Goal: Transaction & Acquisition: Purchase product/service

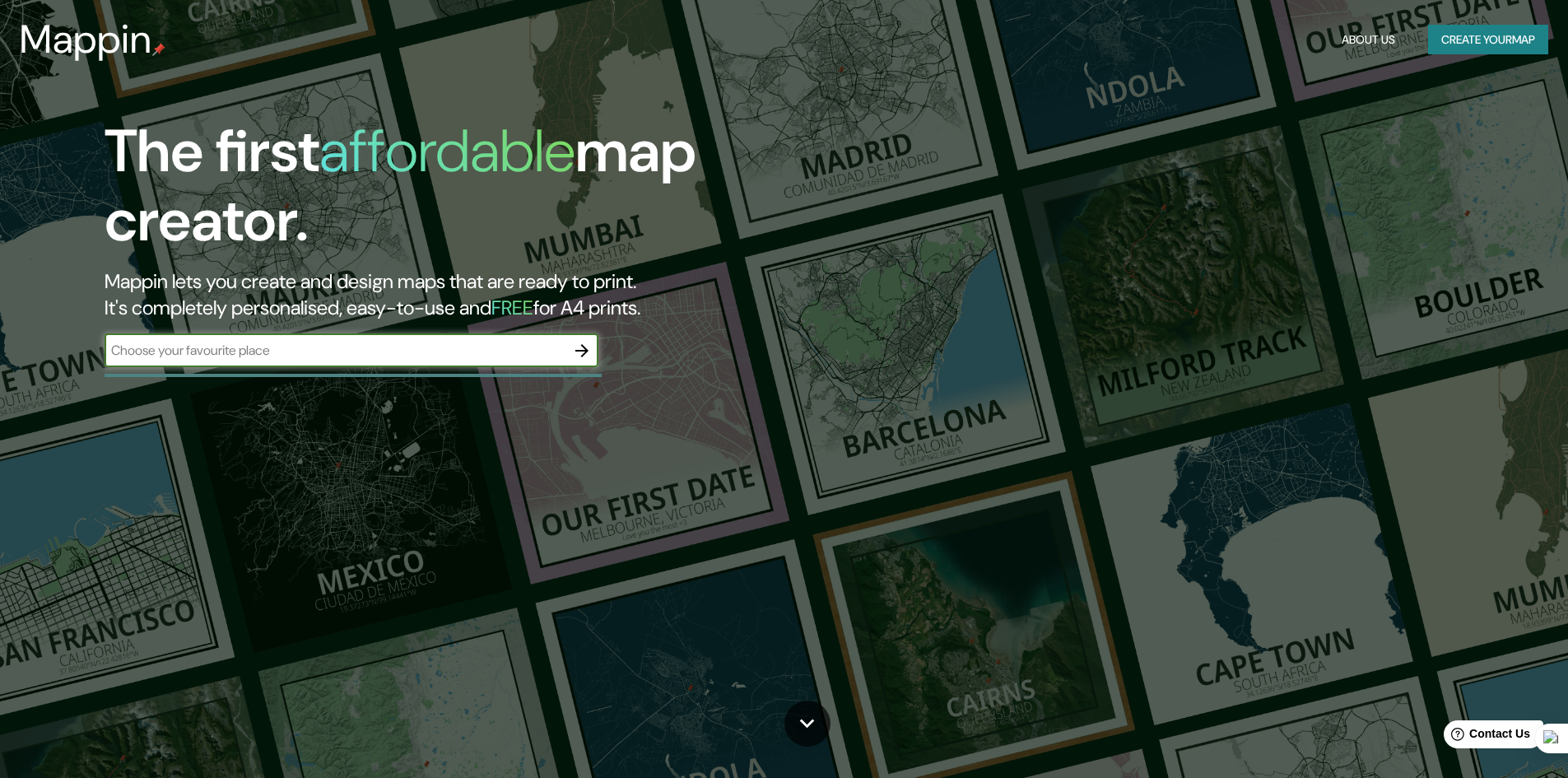
click at [1493, 37] on button "Create your map" at bounding box center [1488, 39] width 120 height 31
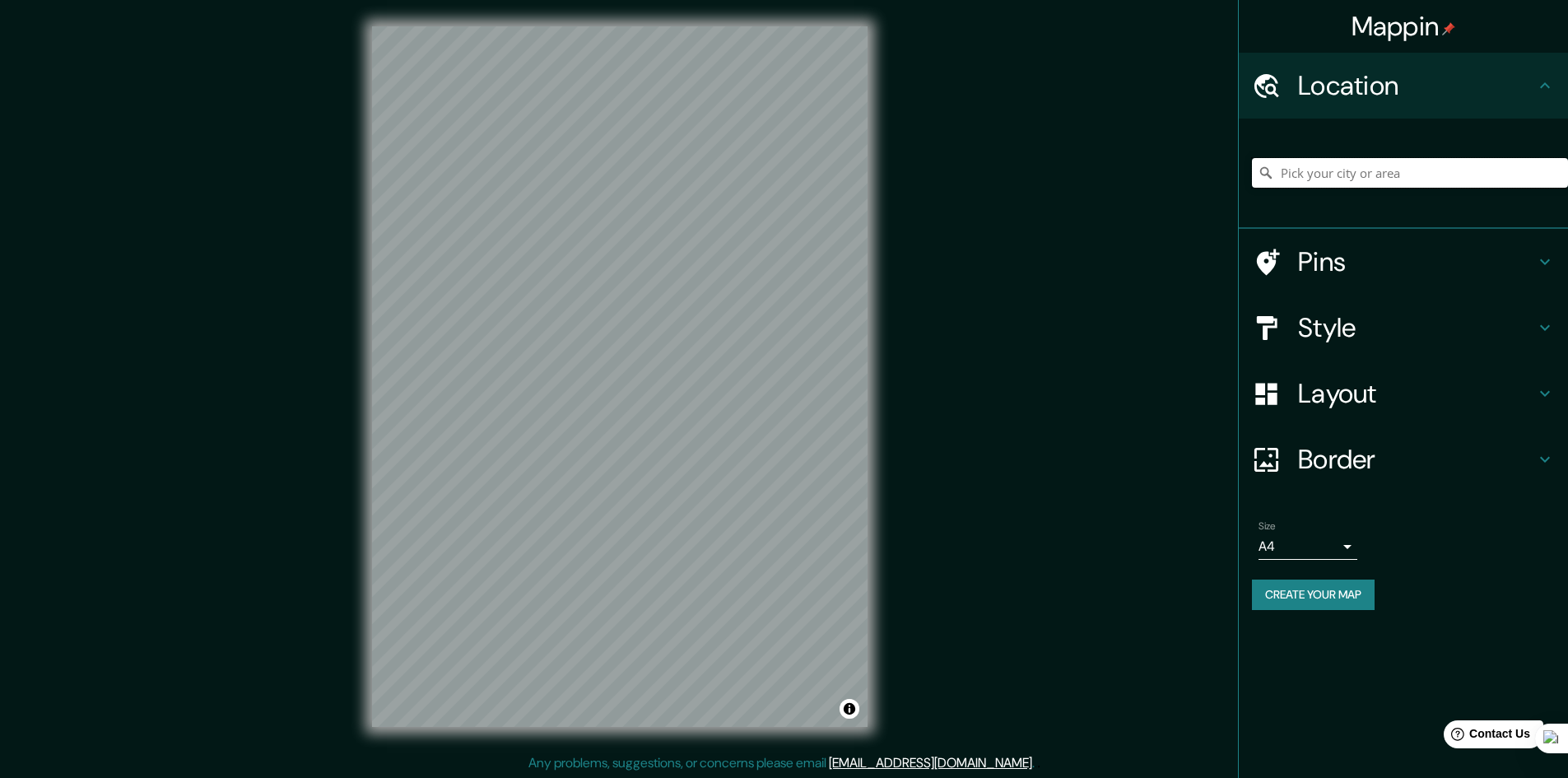
click at [1303, 182] on input "Pick your city or area" at bounding box center [1410, 173] width 316 height 30
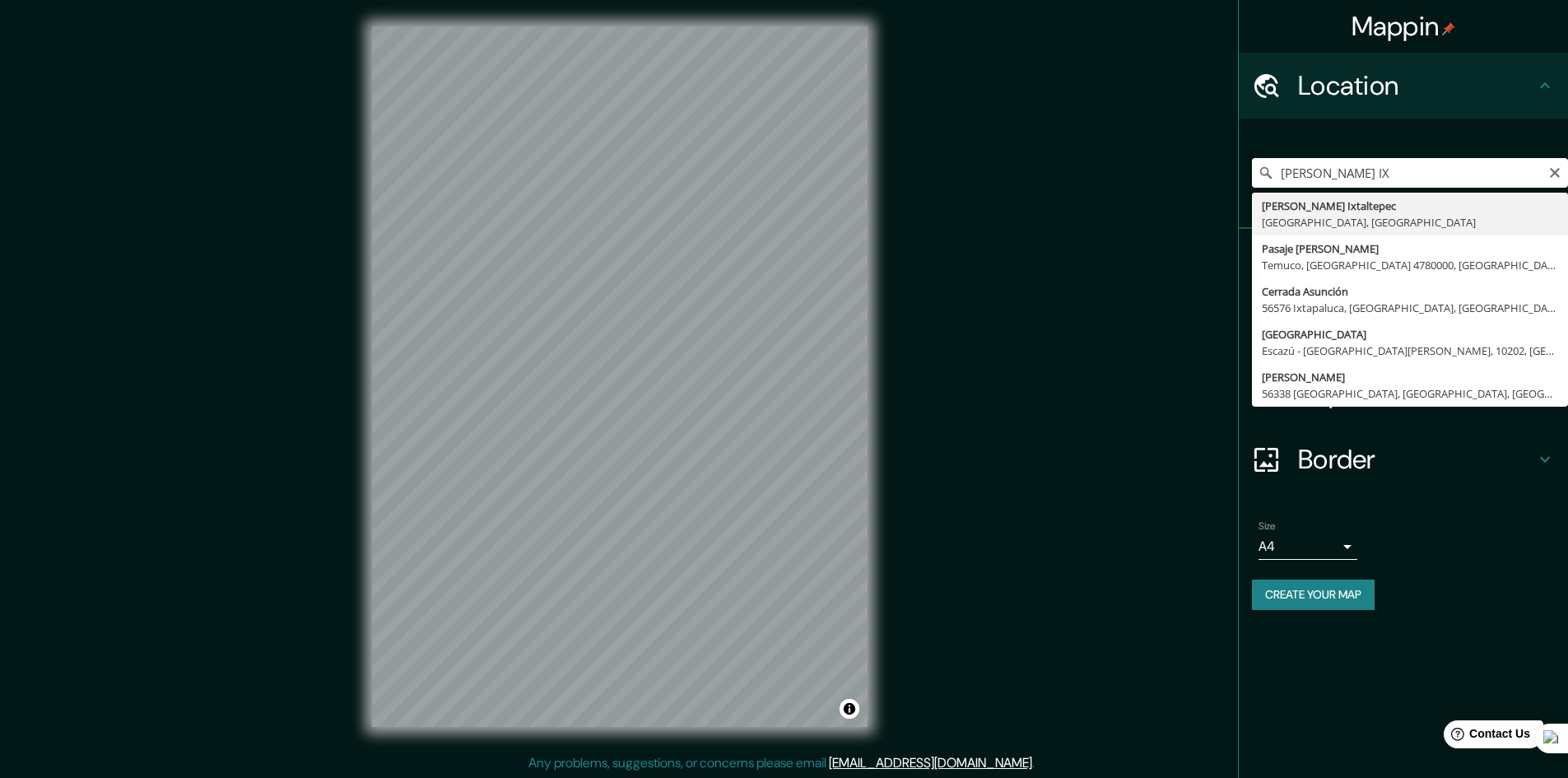
type input "Asunción Ixtaltepec, Estado de Oaxaca, México"
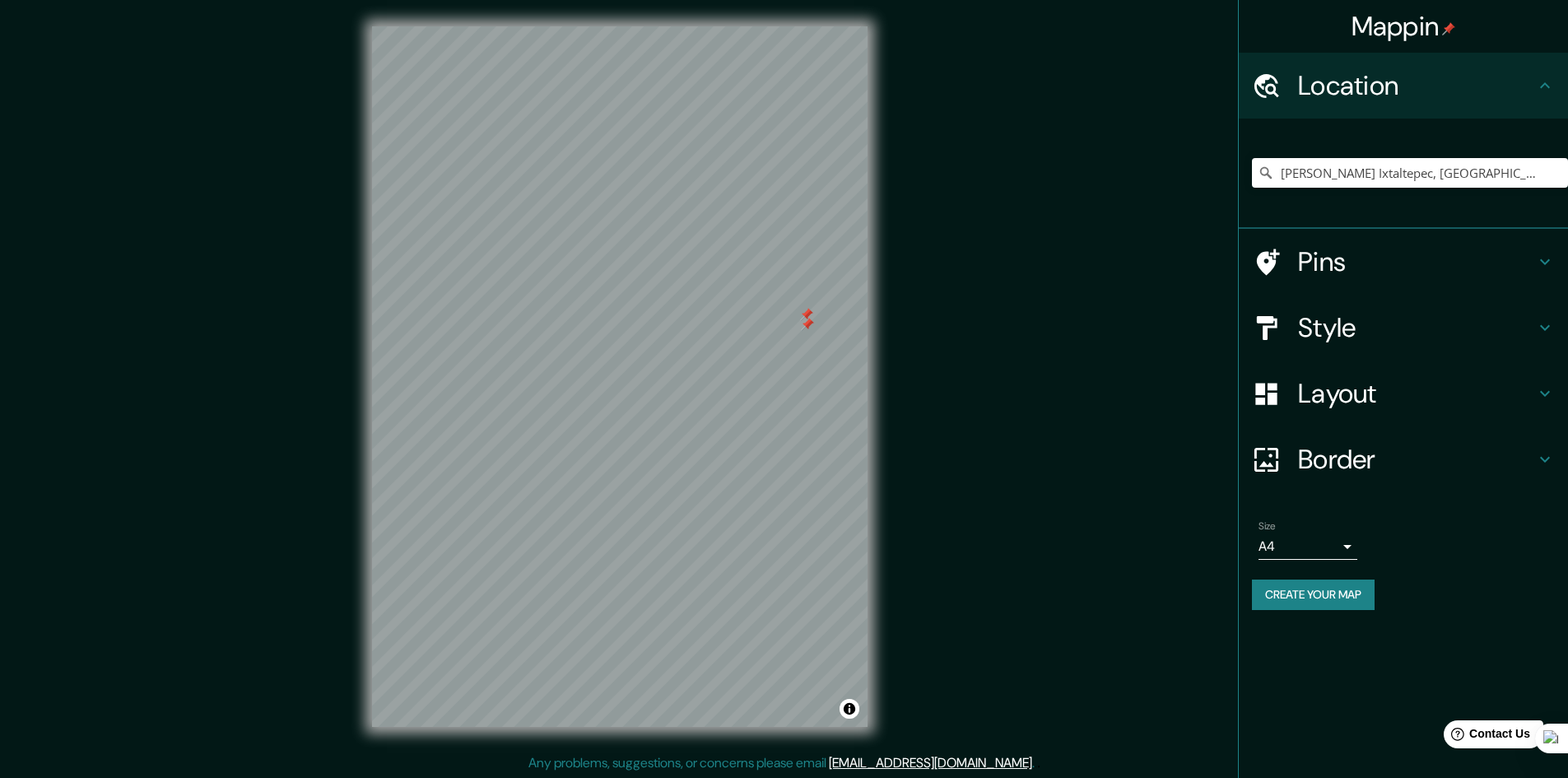
click at [802, 325] on div at bounding box center [807, 324] width 13 height 13
click at [814, 318] on div at bounding box center [813, 315] width 13 height 13
click at [809, 315] on div at bounding box center [806, 314] width 13 height 13
click at [630, 359] on div at bounding box center [626, 354] width 13 height 13
click at [1339, 546] on body "Mappin Location Asunción Ixtaltepec, Estado de Oaxaca, México Pins Style Layout…" at bounding box center [784, 389] width 1568 height 778
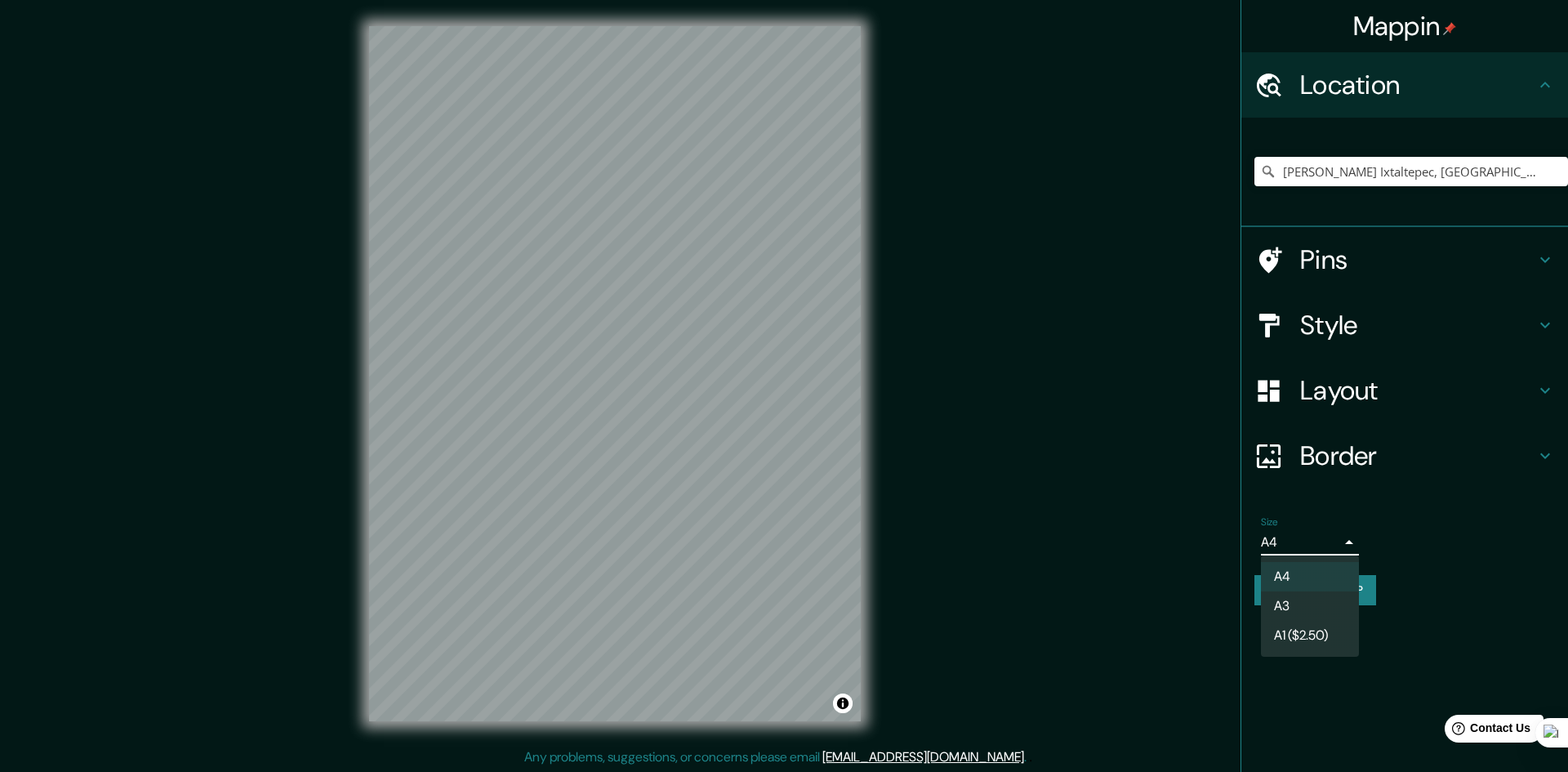
click at [1329, 541] on div at bounding box center [784, 386] width 1568 height 772
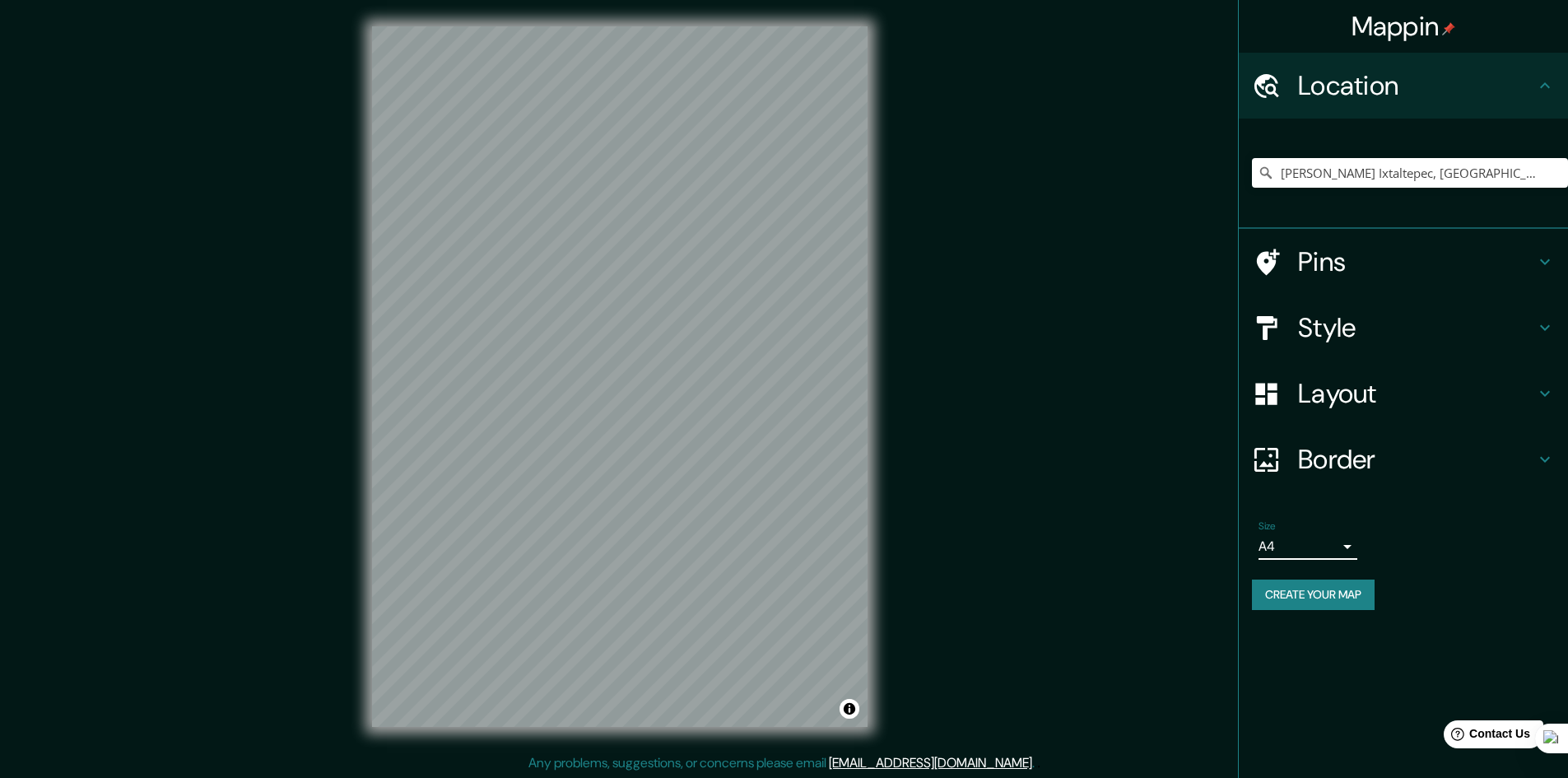
click at [1352, 445] on h4 "Border" at bounding box center [1416, 459] width 237 height 33
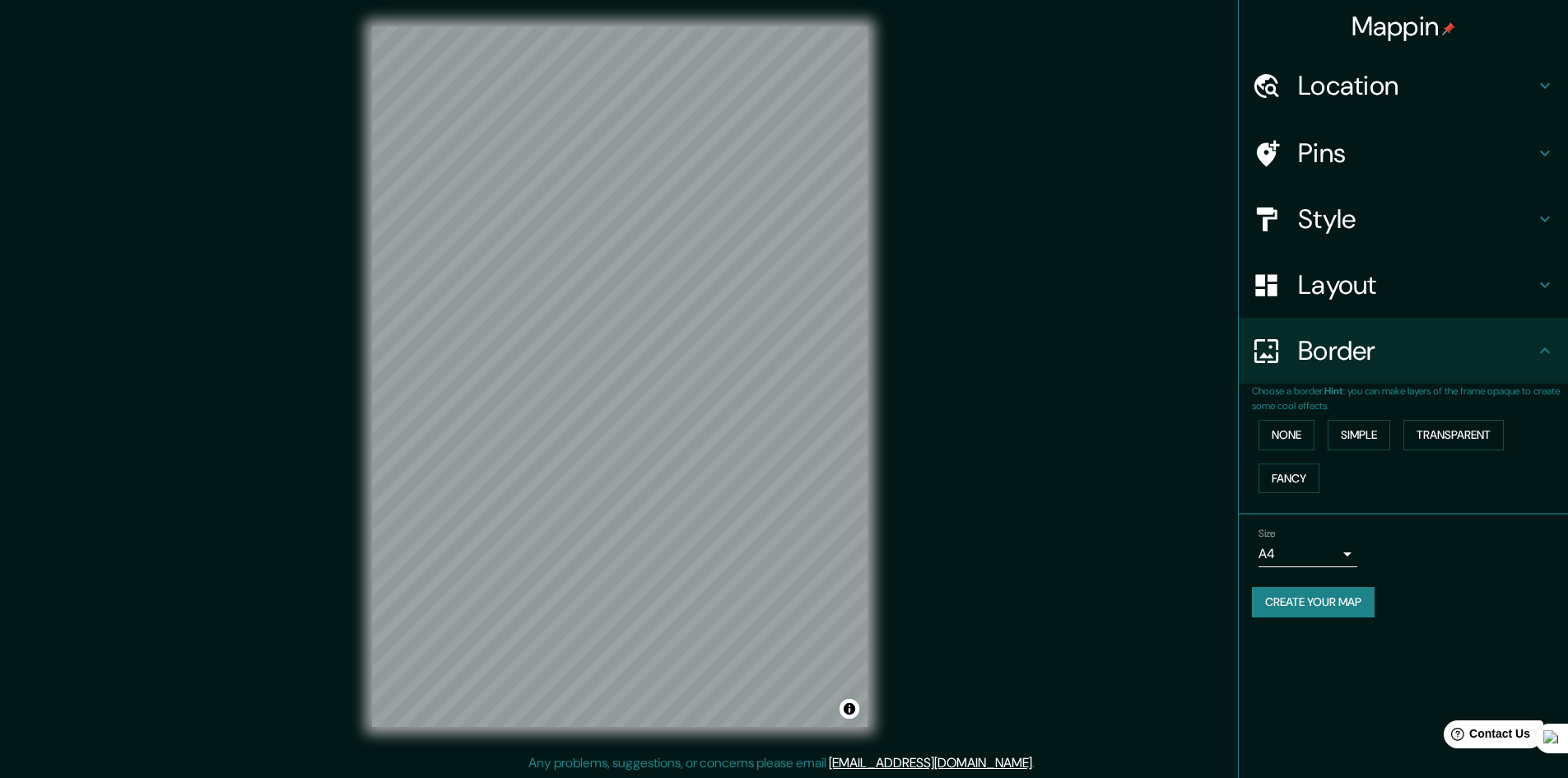
click at [1313, 218] on h4 "Style" at bounding box center [1416, 218] width 237 height 33
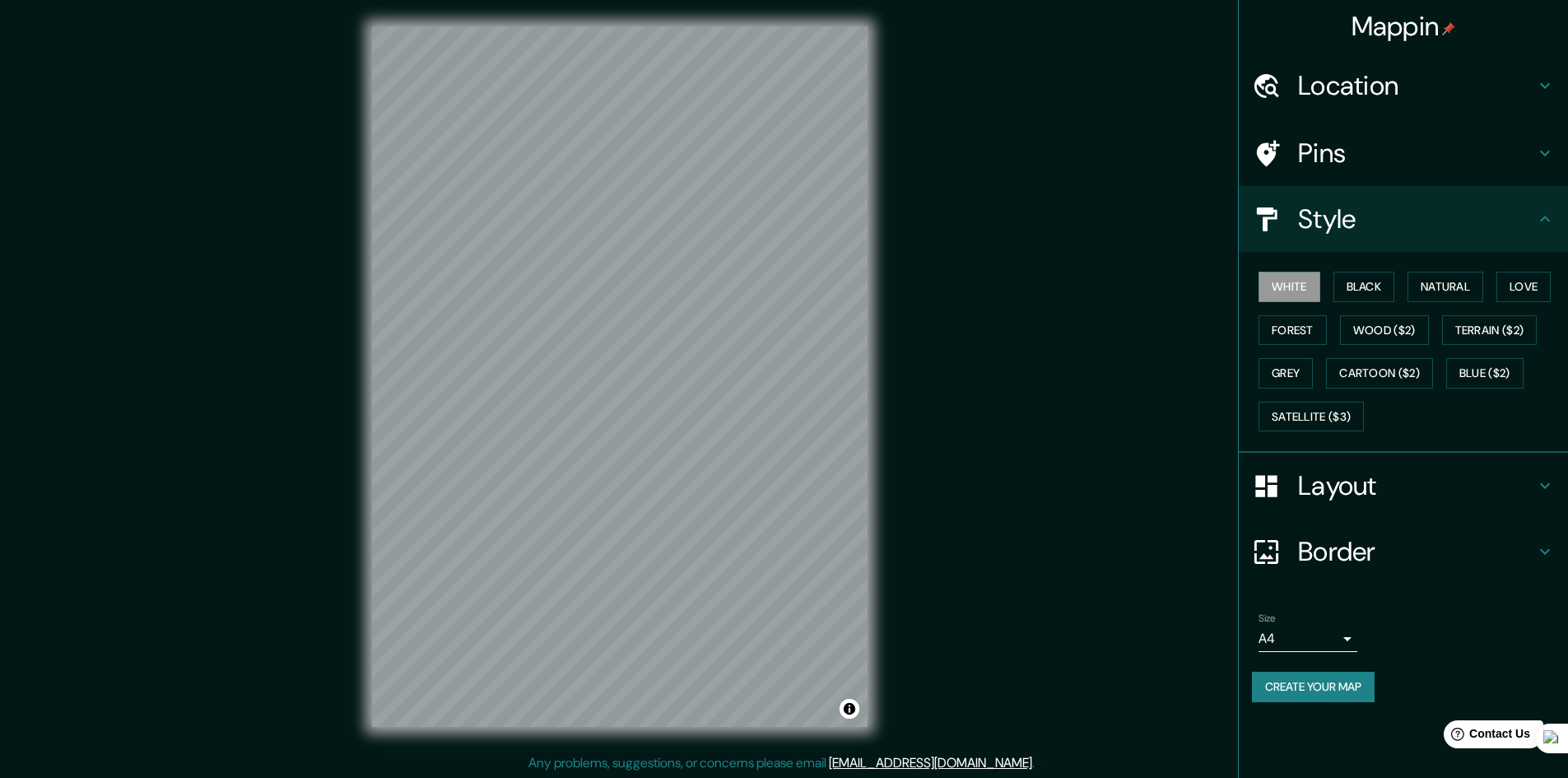
click at [1324, 161] on h4 "Pins" at bounding box center [1416, 152] width 237 height 33
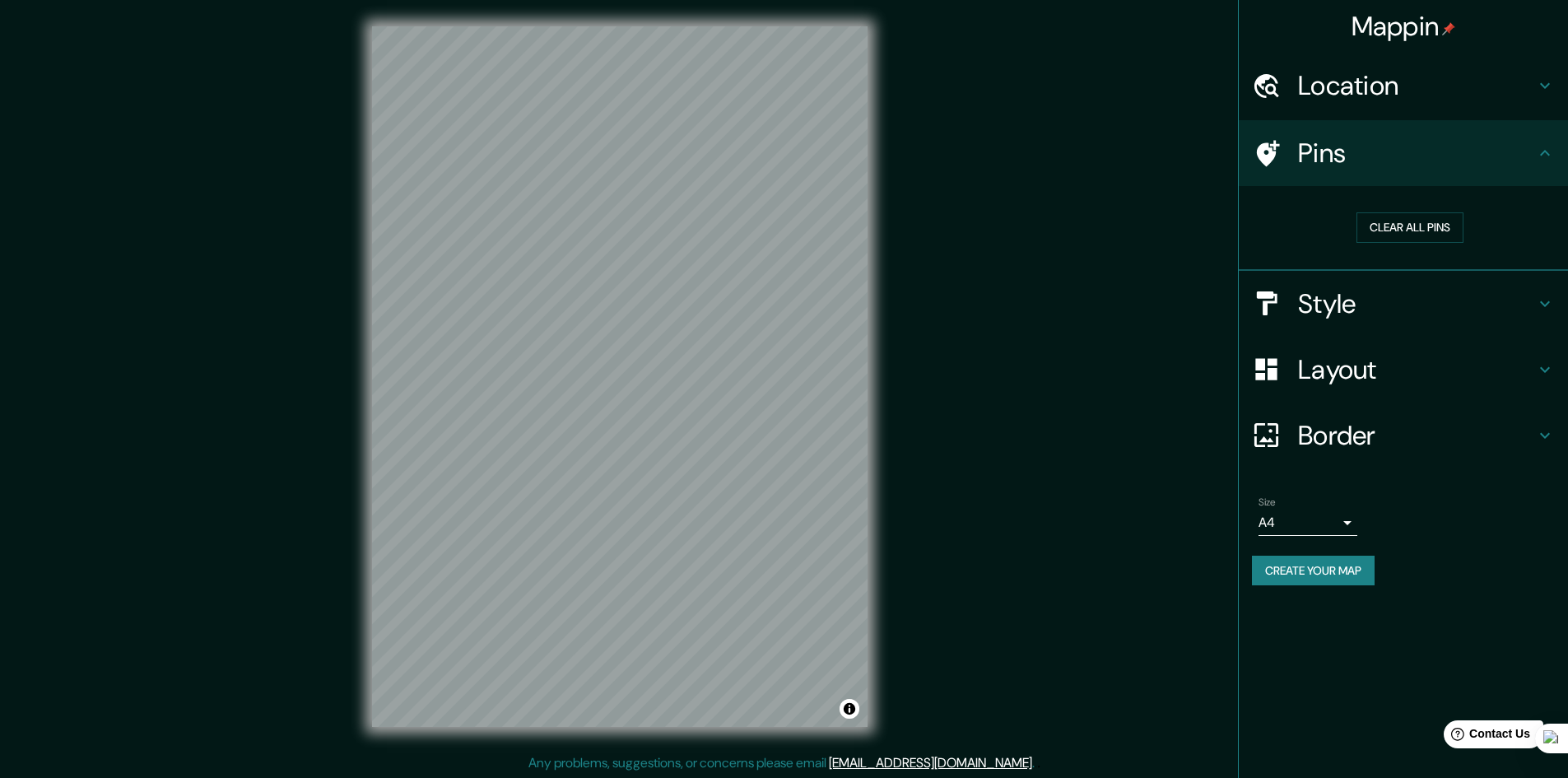
click at [1356, 92] on h4 "Location" at bounding box center [1416, 85] width 237 height 33
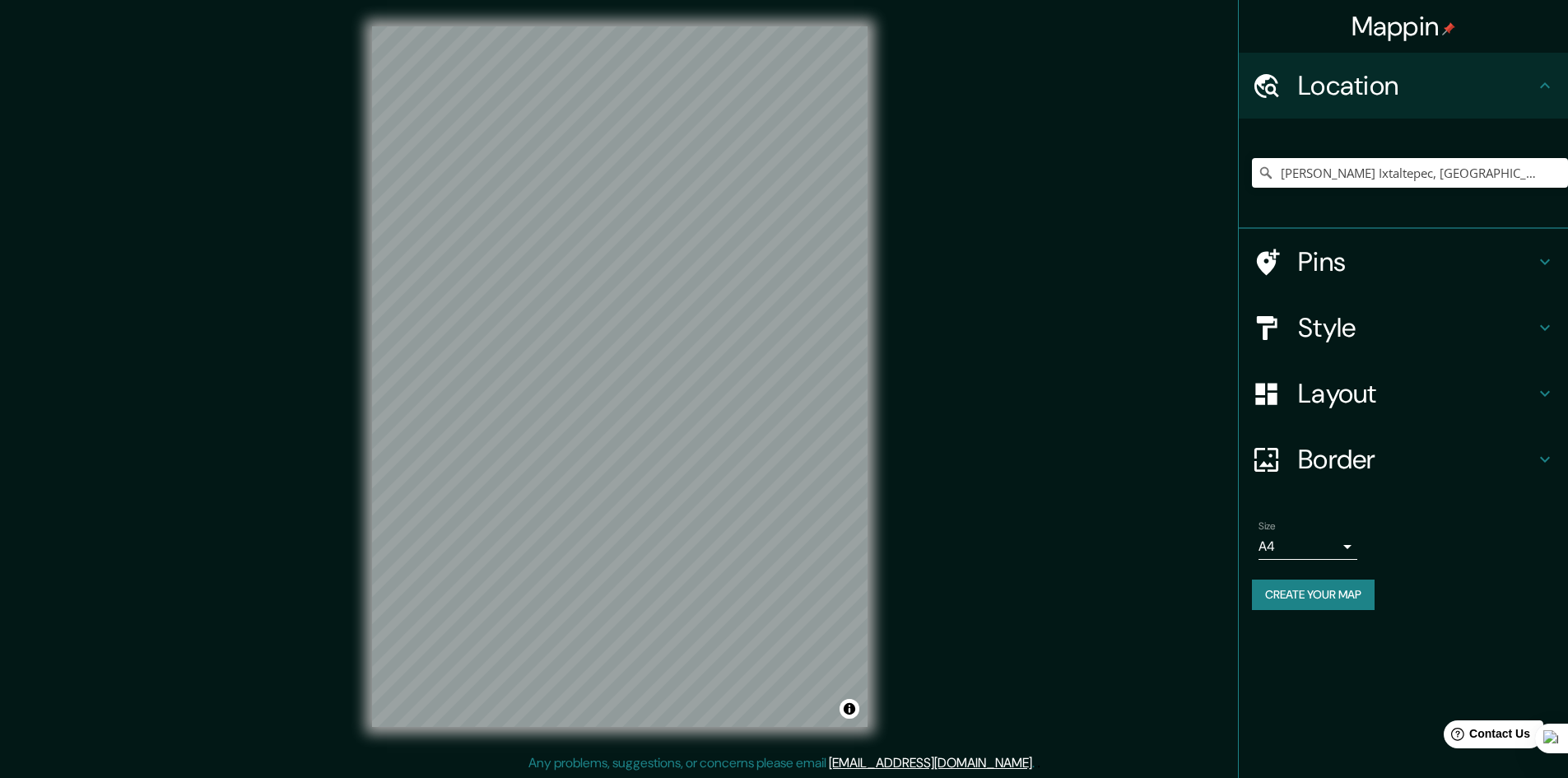
click at [1356, 92] on h4 "Location" at bounding box center [1416, 85] width 237 height 33
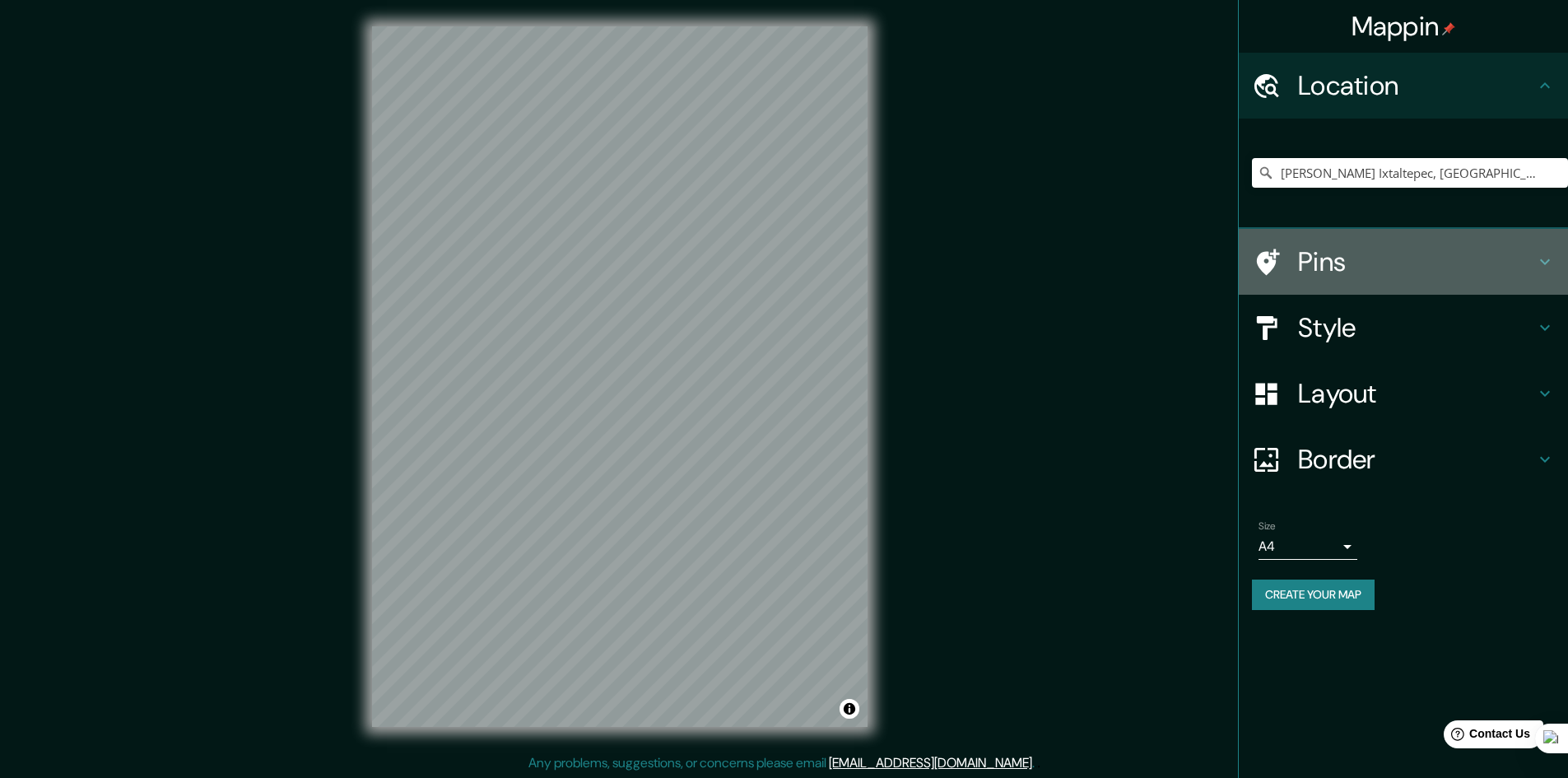
click at [1336, 266] on h4 "Pins" at bounding box center [1416, 262] width 237 height 33
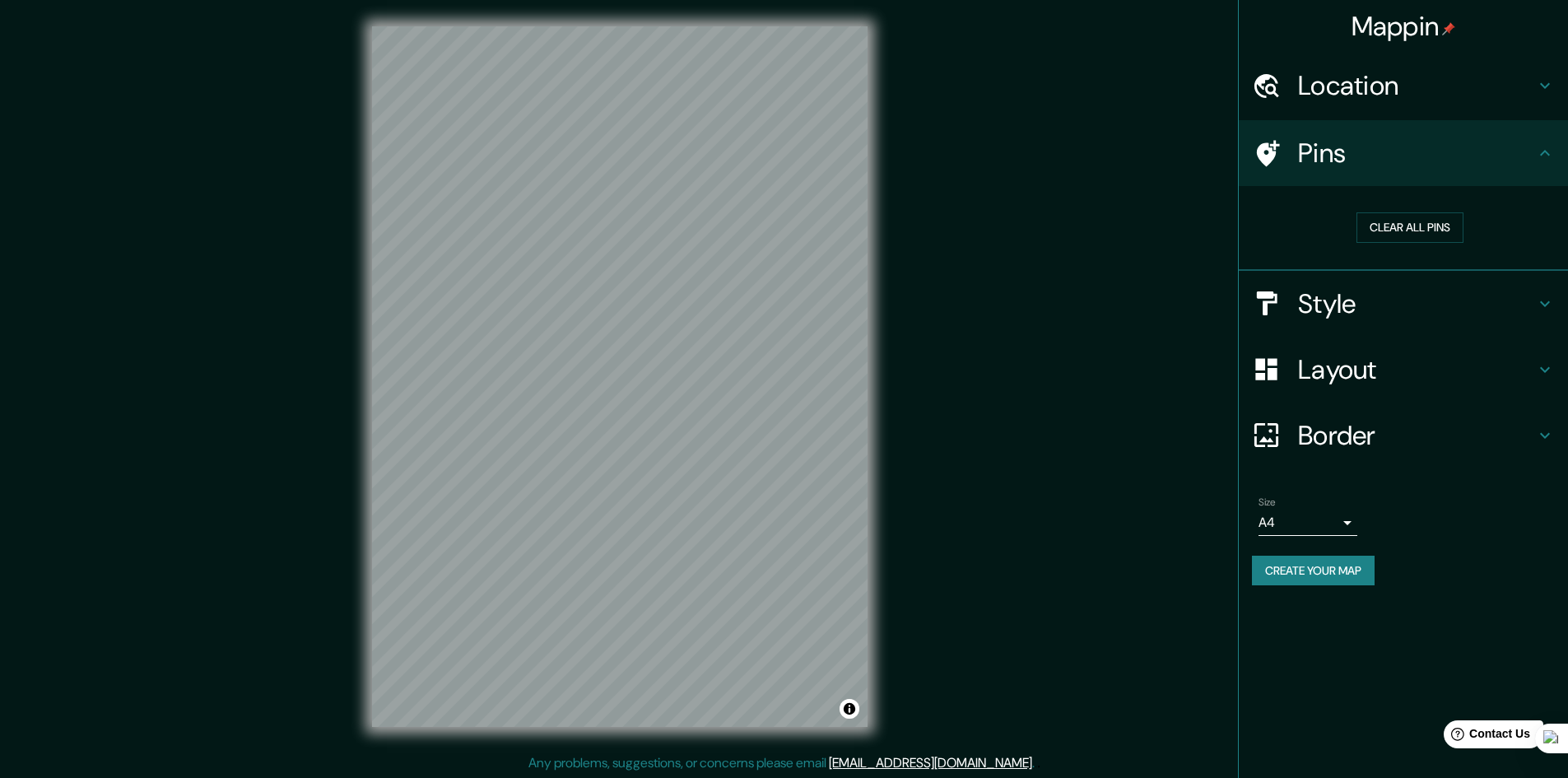
click at [1352, 288] on h4 "Style" at bounding box center [1416, 303] width 237 height 33
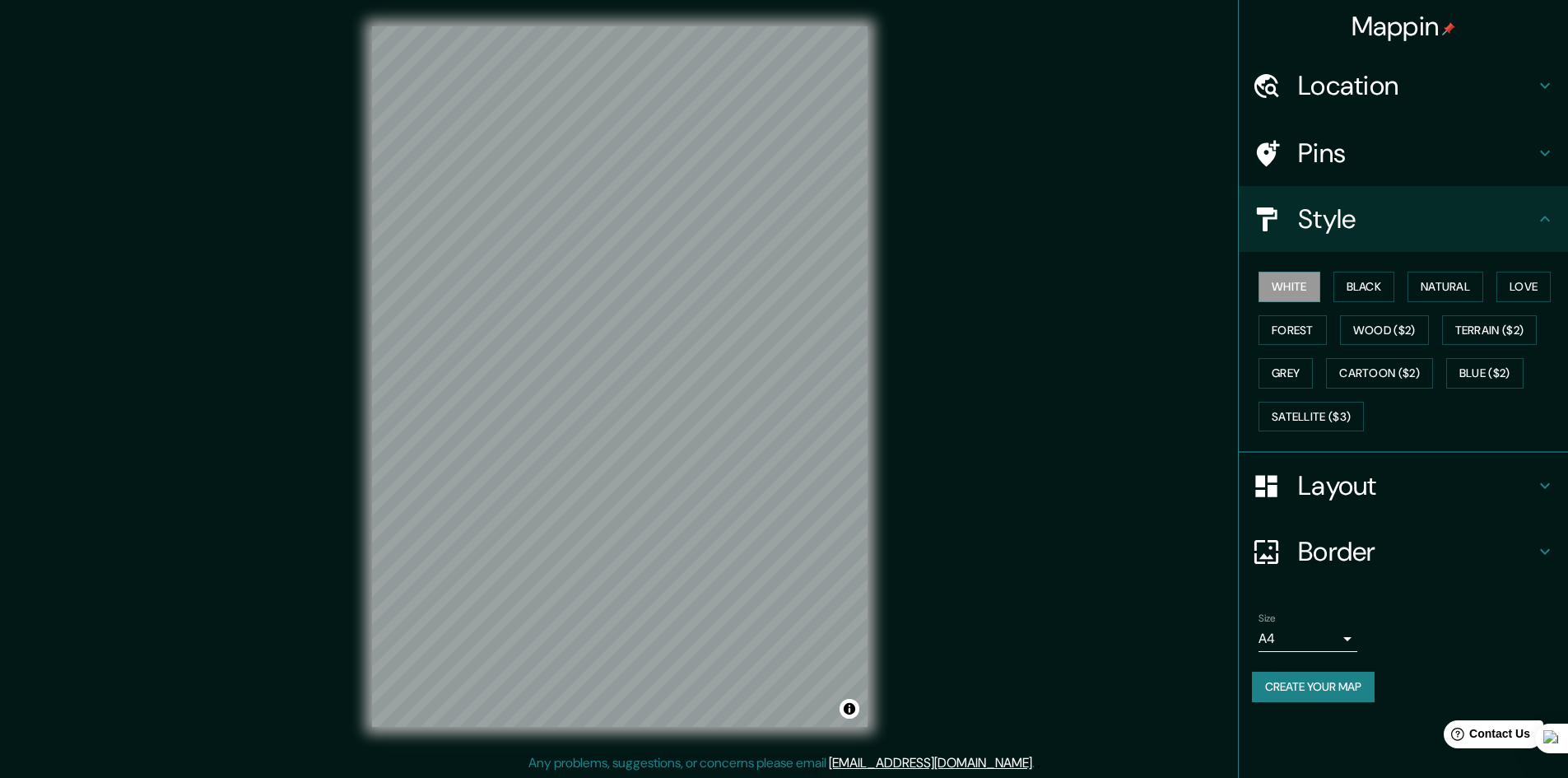
click at [1339, 479] on h4 "Layout" at bounding box center [1416, 485] width 237 height 33
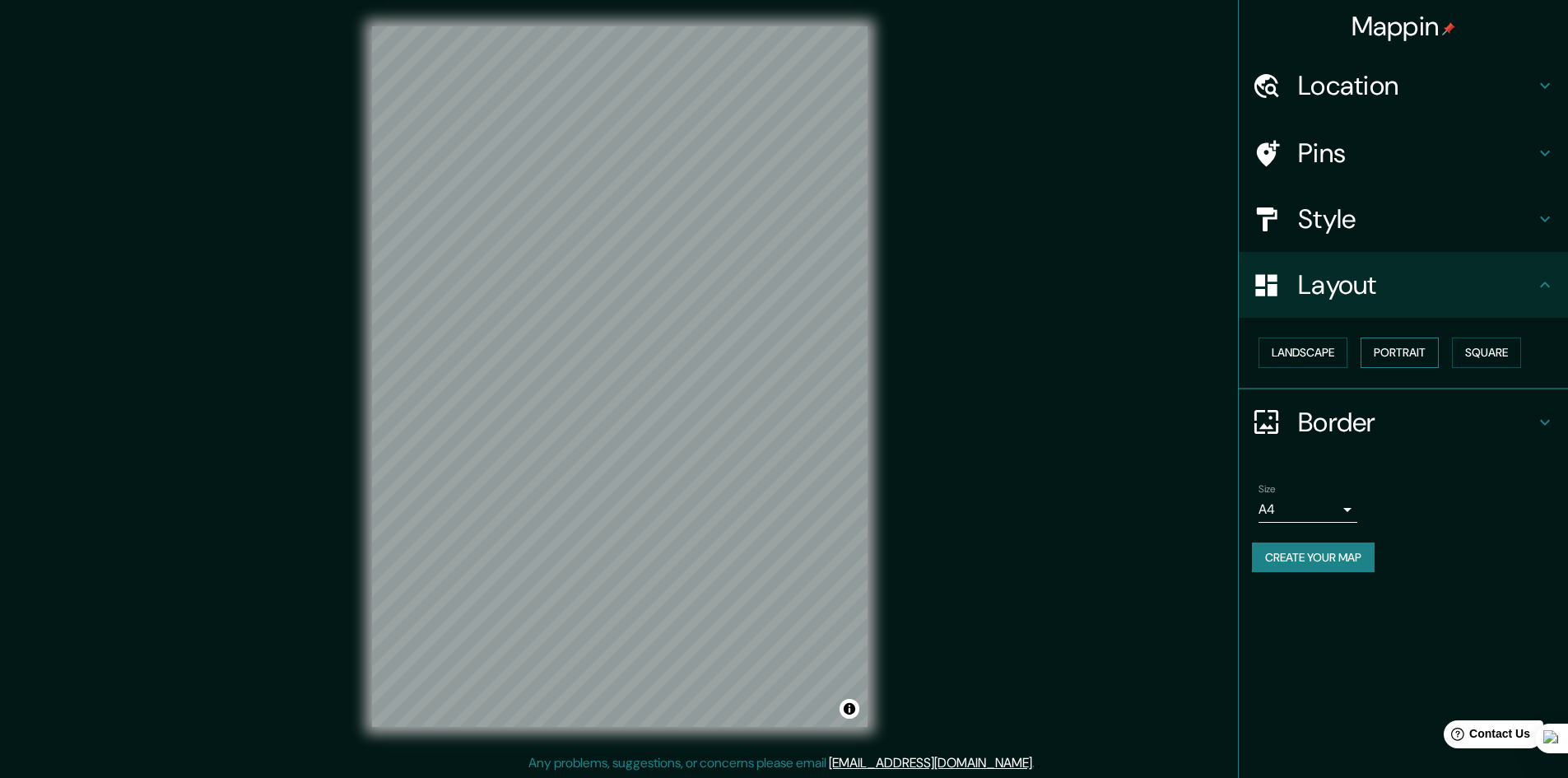
click at [1401, 352] on button "Portrait" at bounding box center [1399, 352] width 78 height 31
click at [1508, 354] on button "Square" at bounding box center [1486, 352] width 69 height 31
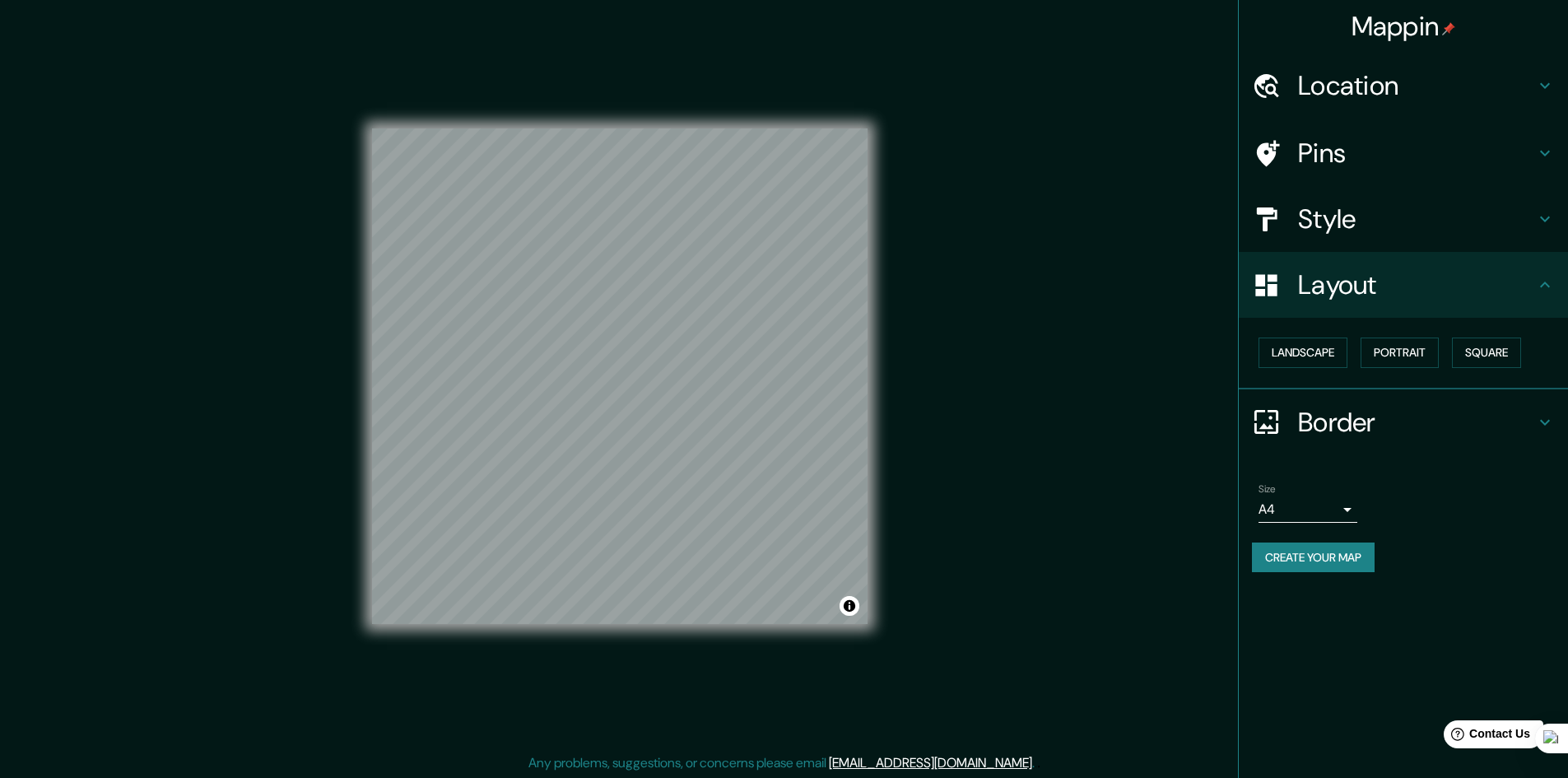
click at [1313, 561] on button "Create your map" at bounding box center [1313, 558] width 122 height 31
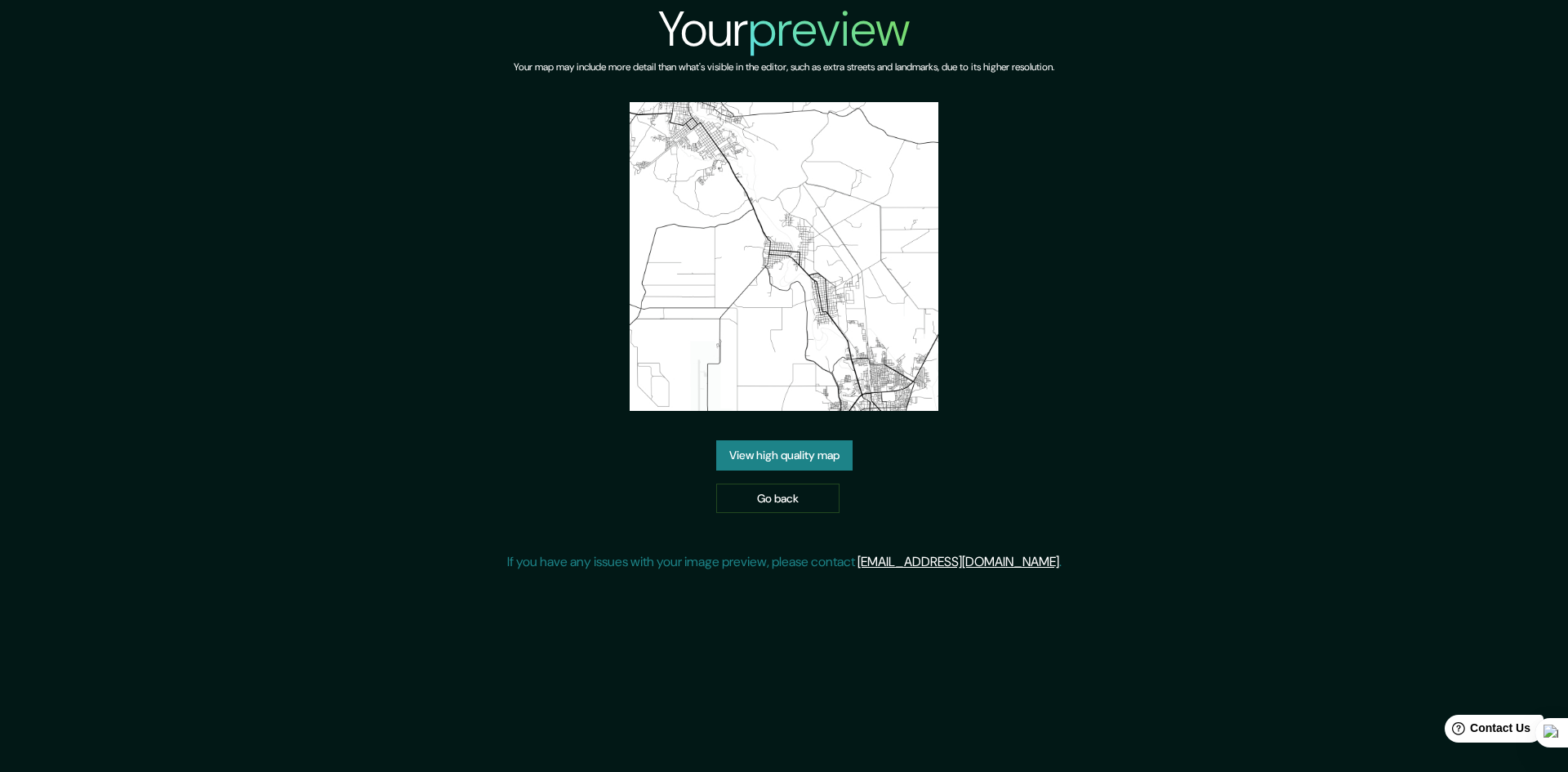
click at [825, 451] on link "View high quality map" at bounding box center [784, 456] width 136 height 30
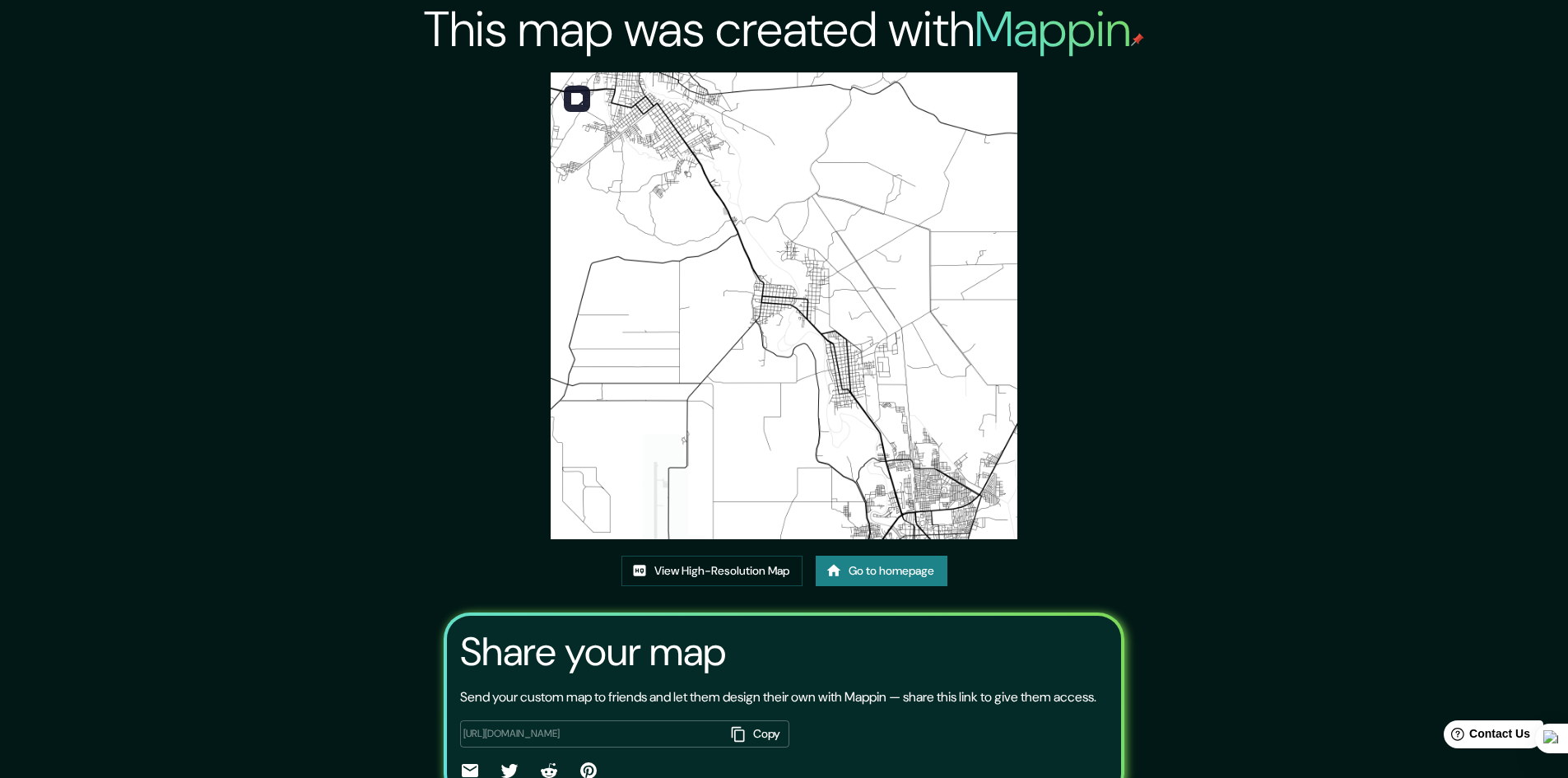
click at [746, 426] on img at bounding box center [784, 305] width 467 height 467
click at [732, 559] on link "View High-Resolution Map" at bounding box center [712, 571] width 182 height 31
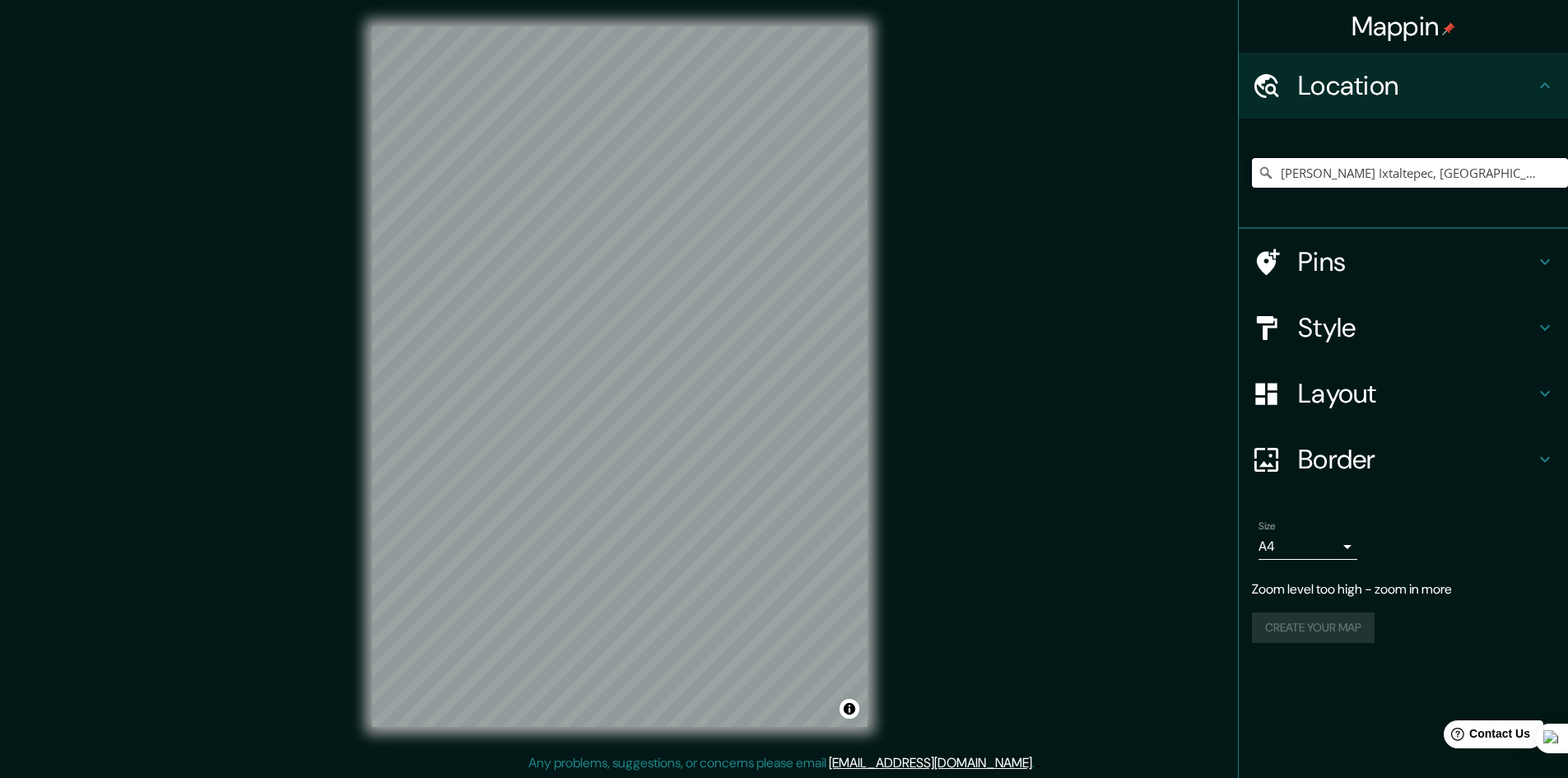
click at [1323, 172] on input "[PERSON_NAME] Ixtaltepec, [GEOGRAPHIC_DATA], [GEOGRAPHIC_DATA]" at bounding box center [1410, 173] width 316 height 30
click at [1549, 166] on input "[PERSON_NAME] Ixtaltepec, [GEOGRAPHIC_DATA], [GEOGRAPHIC_DATA]" at bounding box center [1410, 173] width 316 height 30
click at [1548, 173] on input "[PERSON_NAME] Ixtaltepec, [GEOGRAPHIC_DATA], [GEOGRAPHIC_DATA]" at bounding box center [1410, 173] width 316 height 30
click at [1543, 172] on input "[PERSON_NAME] Ixtaltepec, [GEOGRAPHIC_DATA], [GEOGRAPHIC_DATA]" at bounding box center [1410, 173] width 316 height 30
click at [1528, 168] on input "[PERSON_NAME] Ixtaltepec, [GEOGRAPHIC_DATA], [GEOGRAPHIC_DATA]" at bounding box center [1410, 173] width 316 height 30
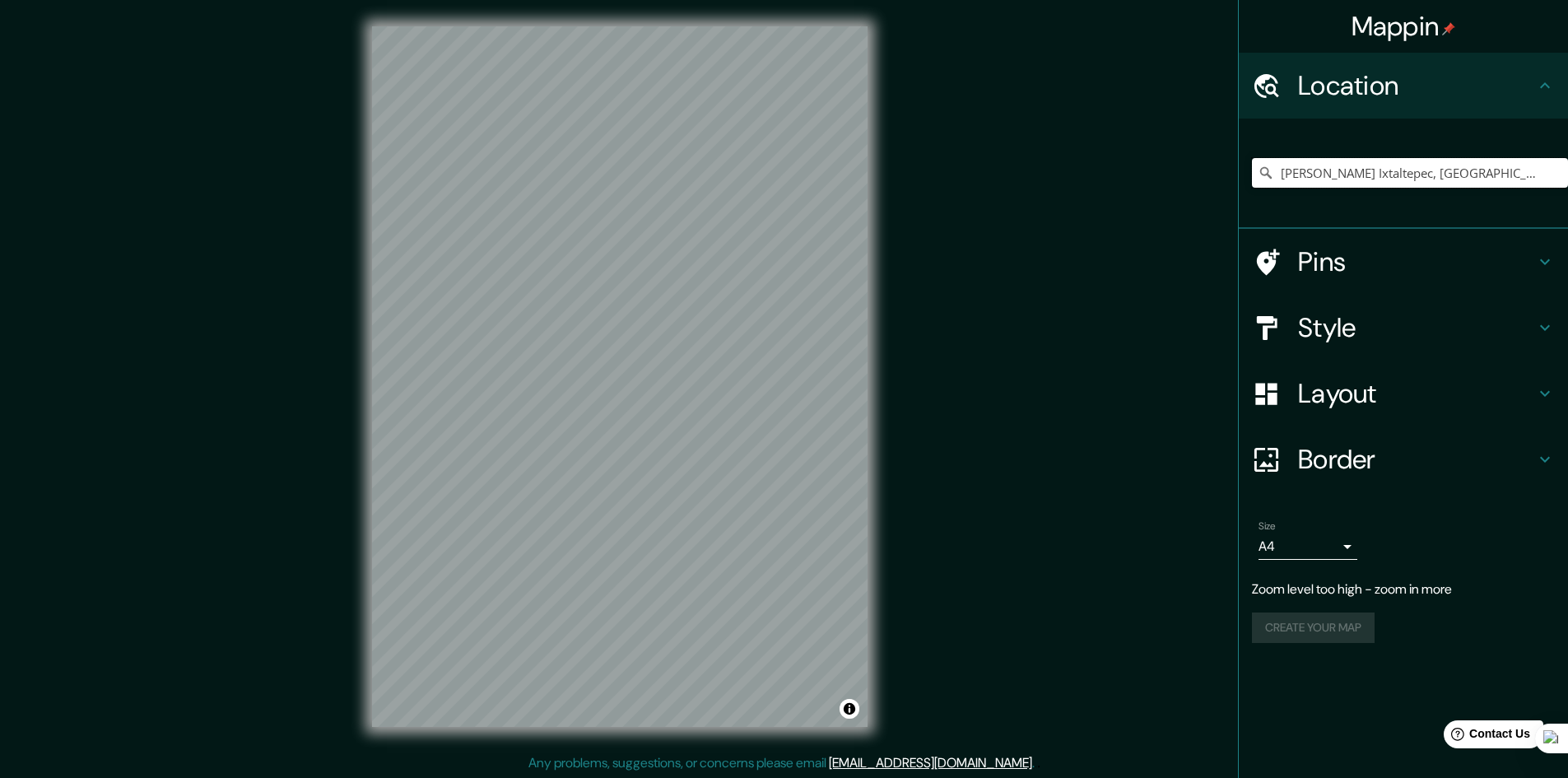
click at [1535, 182] on input "[PERSON_NAME], [GEOGRAPHIC_DATA], [GEOGRAPHIC_DATA]" at bounding box center [1410, 173] width 316 height 30
click at [1544, 171] on input "[PERSON_NAME], [GEOGRAPHIC_DATA], [GEOGRAPHIC_DATA]" at bounding box center [1410, 173] width 316 height 30
click at [1530, 175] on input "Asunción Ixtaltepec, Estado de Oaxaca, México" at bounding box center [1410, 173] width 316 height 30
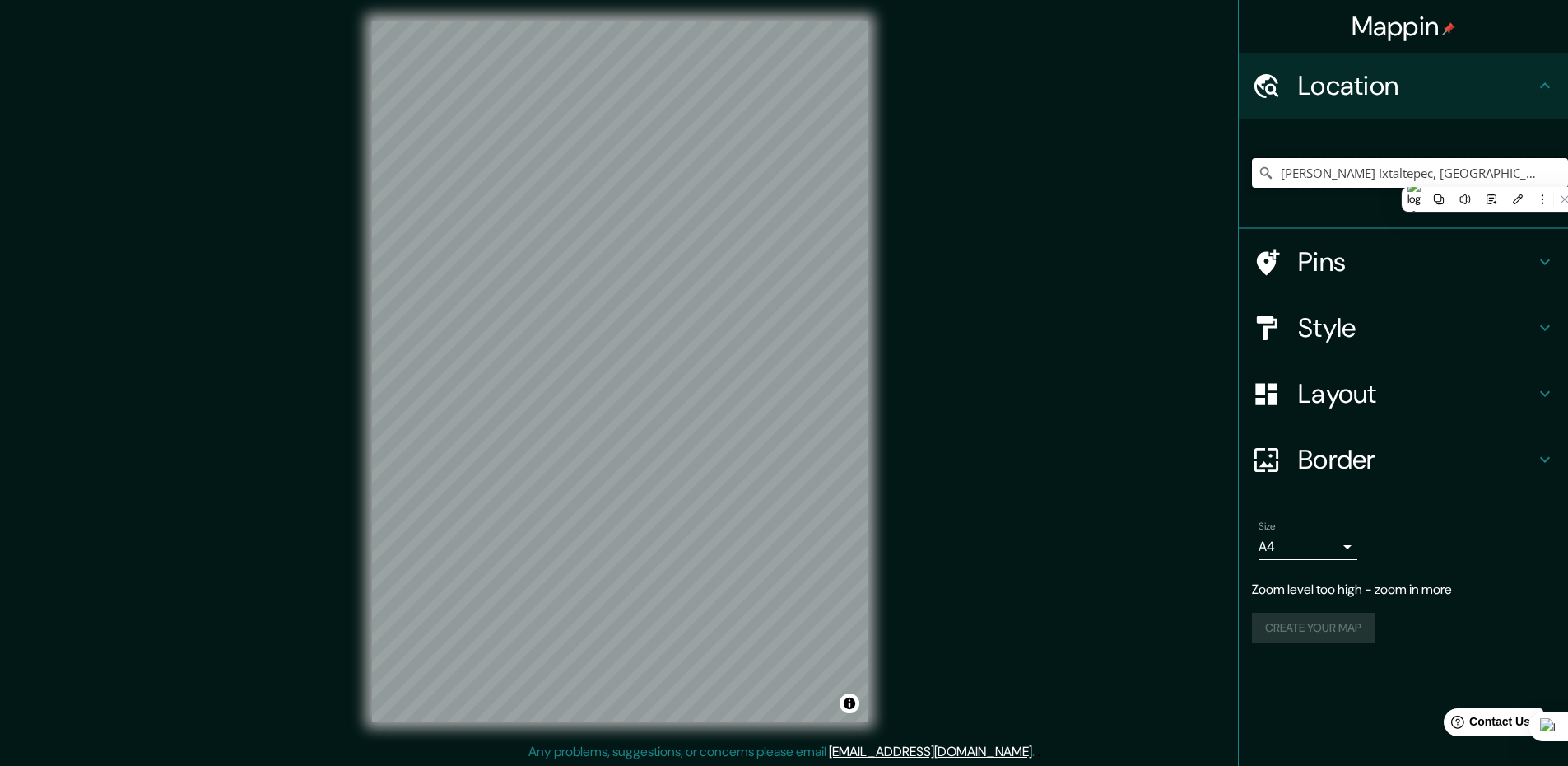
click at [1341, 175] on input "Asunción Ixtaltepec, Estado de Oaxaca, México" at bounding box center [1410, 173] width 316 height 30
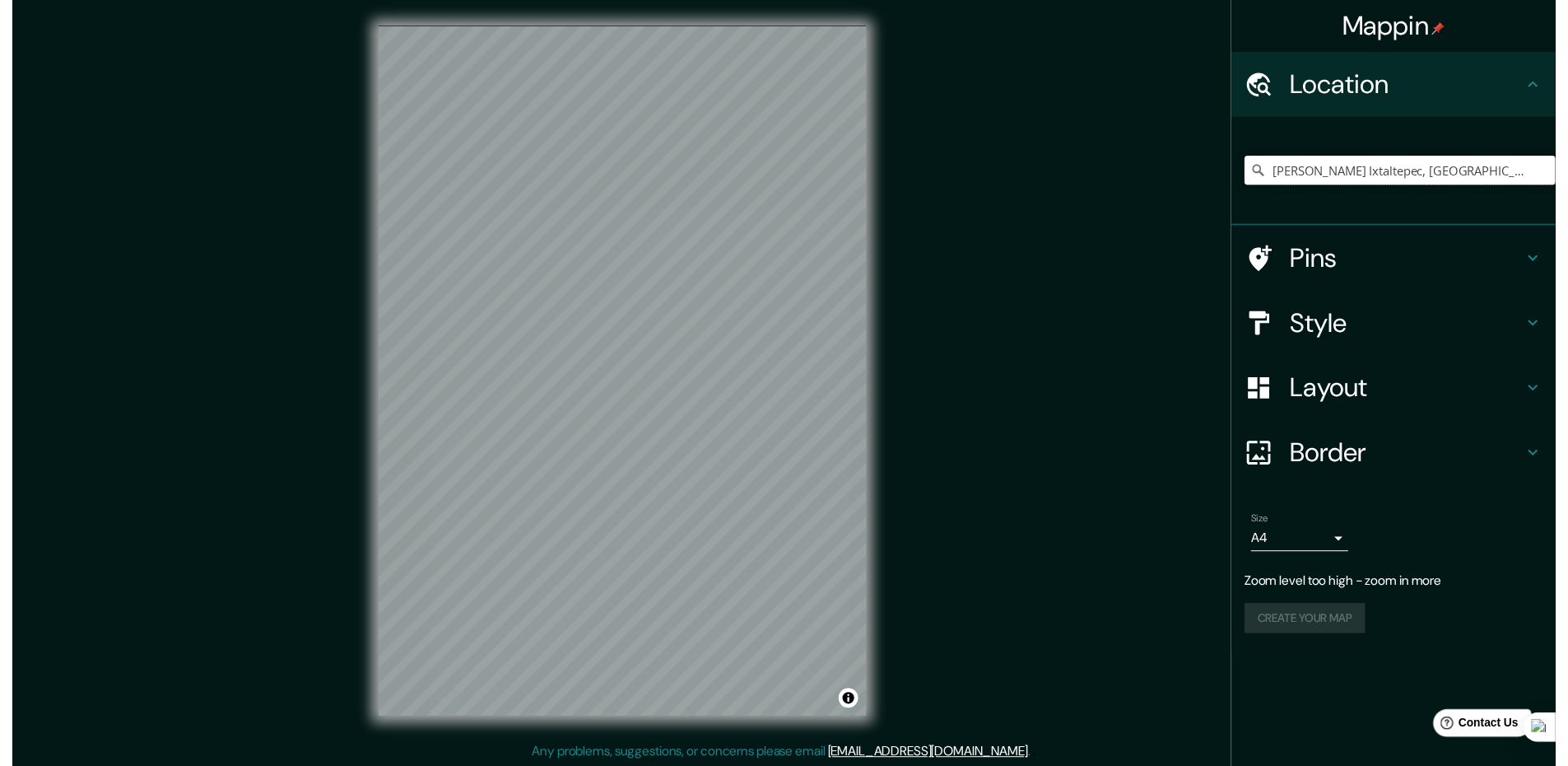
scroll to position [0, 10]
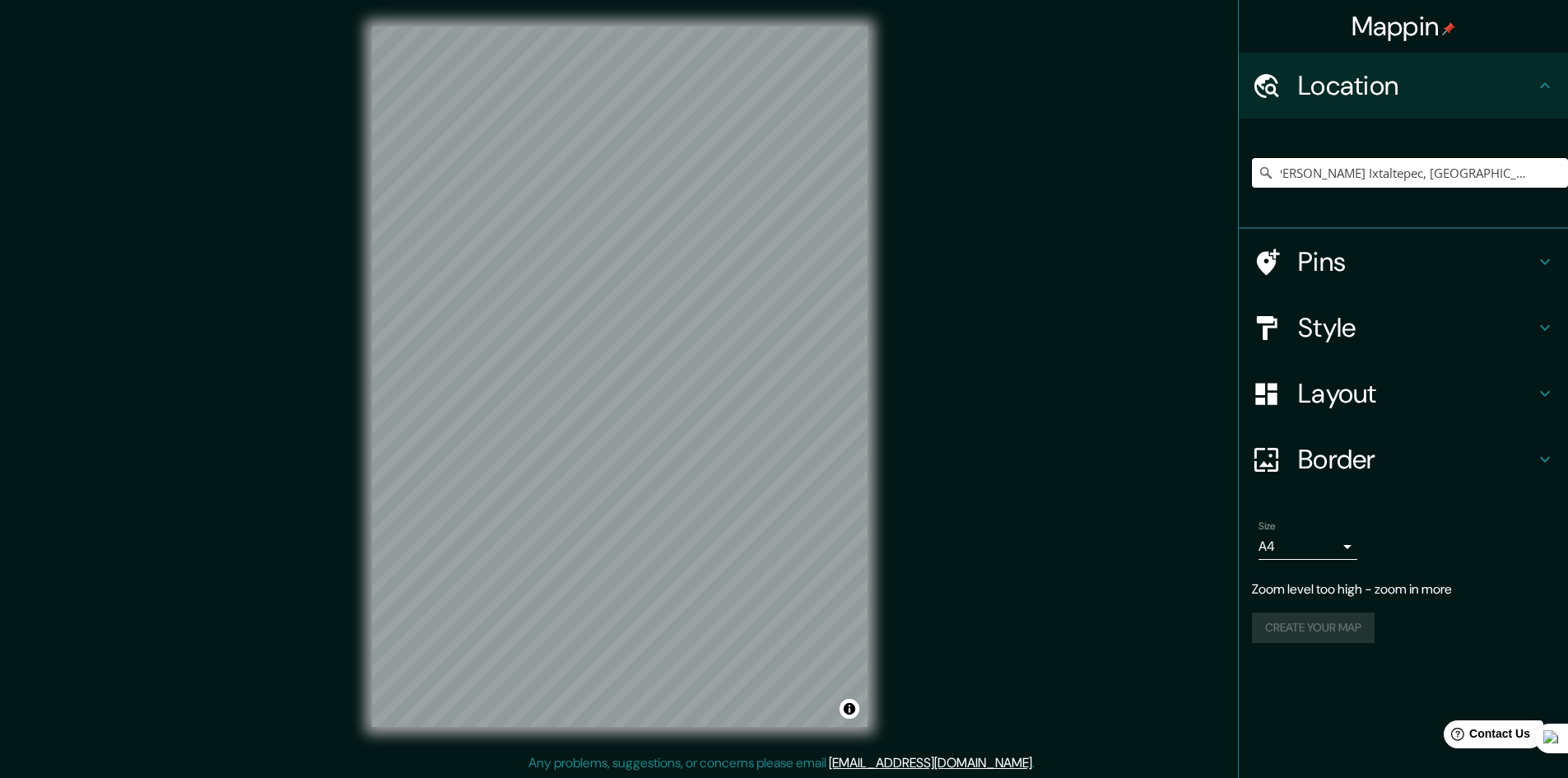
drag, startPoint x: 1282, startPoint y: 175, endPoint x: 1580, endPoint y: 168, distance: 298.1
click at [1567, 168] on html "Mappin Location Asunción Ixtaltepec, Estado de Oaxaca, México Pins Style Layout…" at bounding box center [784, 389] width 1568 height 778
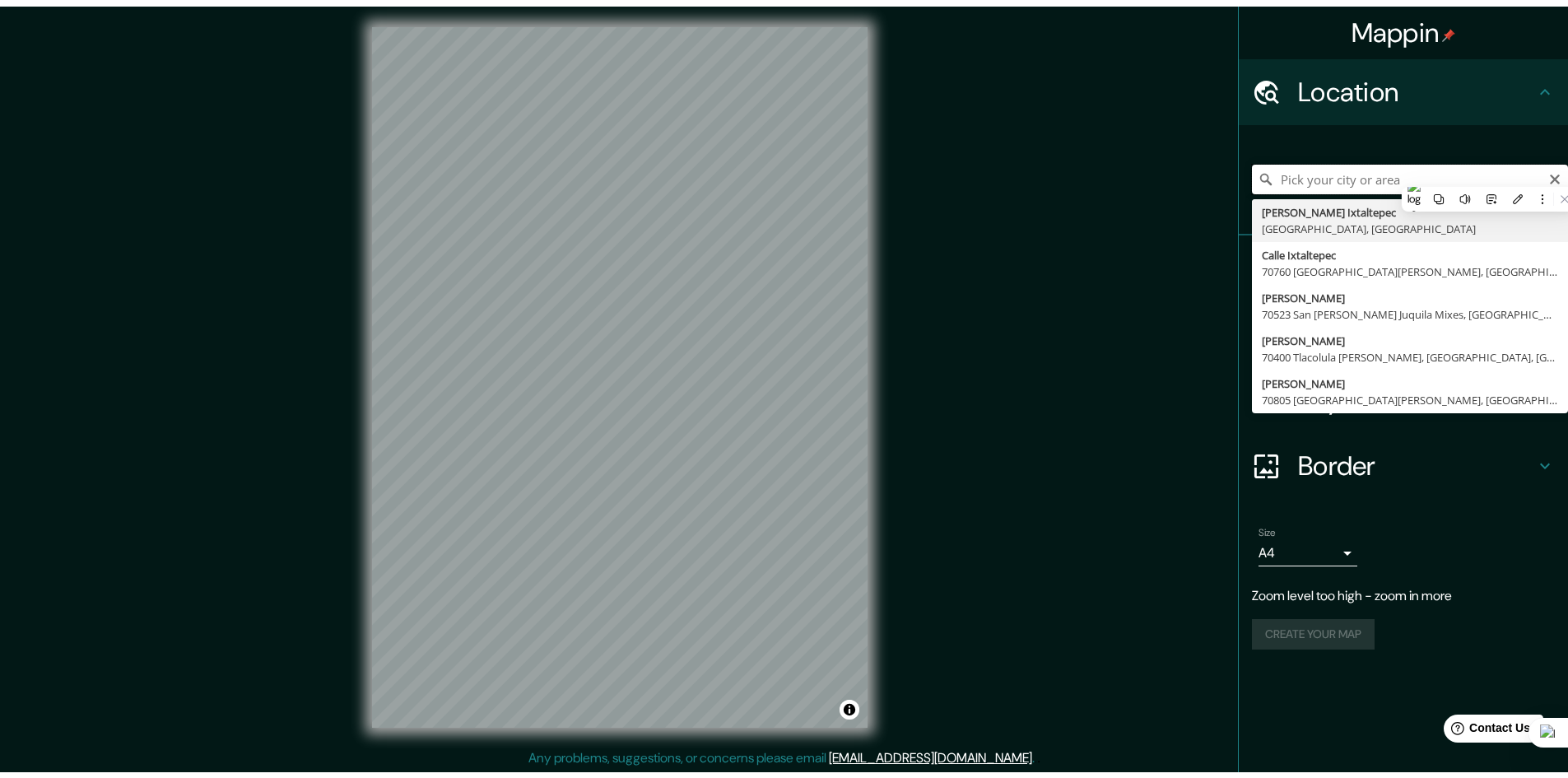
scroll to position [0, 0]
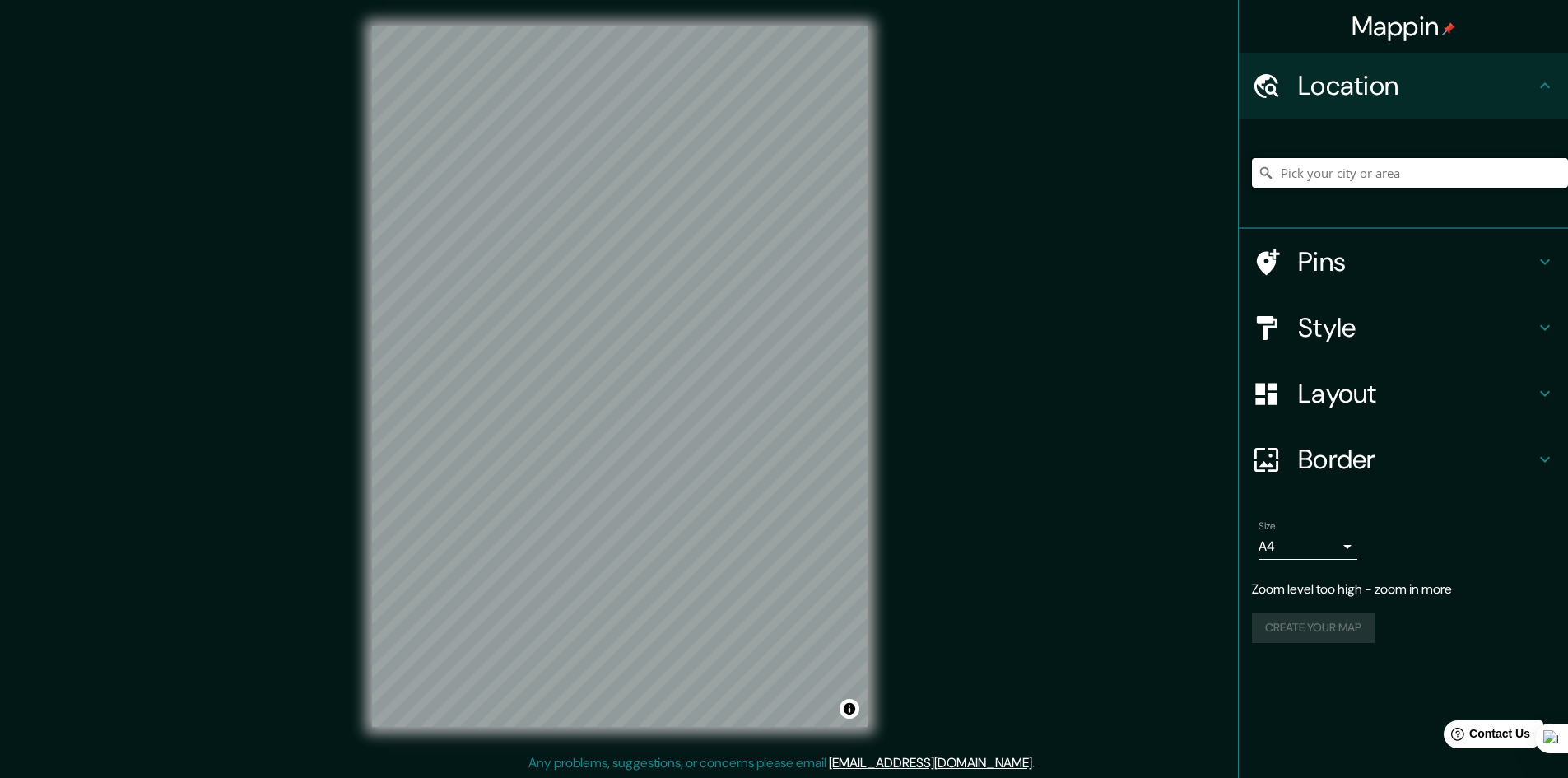
click at [1348, 171] on input "Pick your city or area" at bounding box center [1410, 173] width 316 height 30
paste input "Asunción Ixtaltepec, Estado de Oaxaca, México"
type input "Asunción Ixtaltepec, Estado de Oaxaca, México"
click at [1370, 402] on h4 "Layout" at bounding box center [1416, 393] width 237 height 33
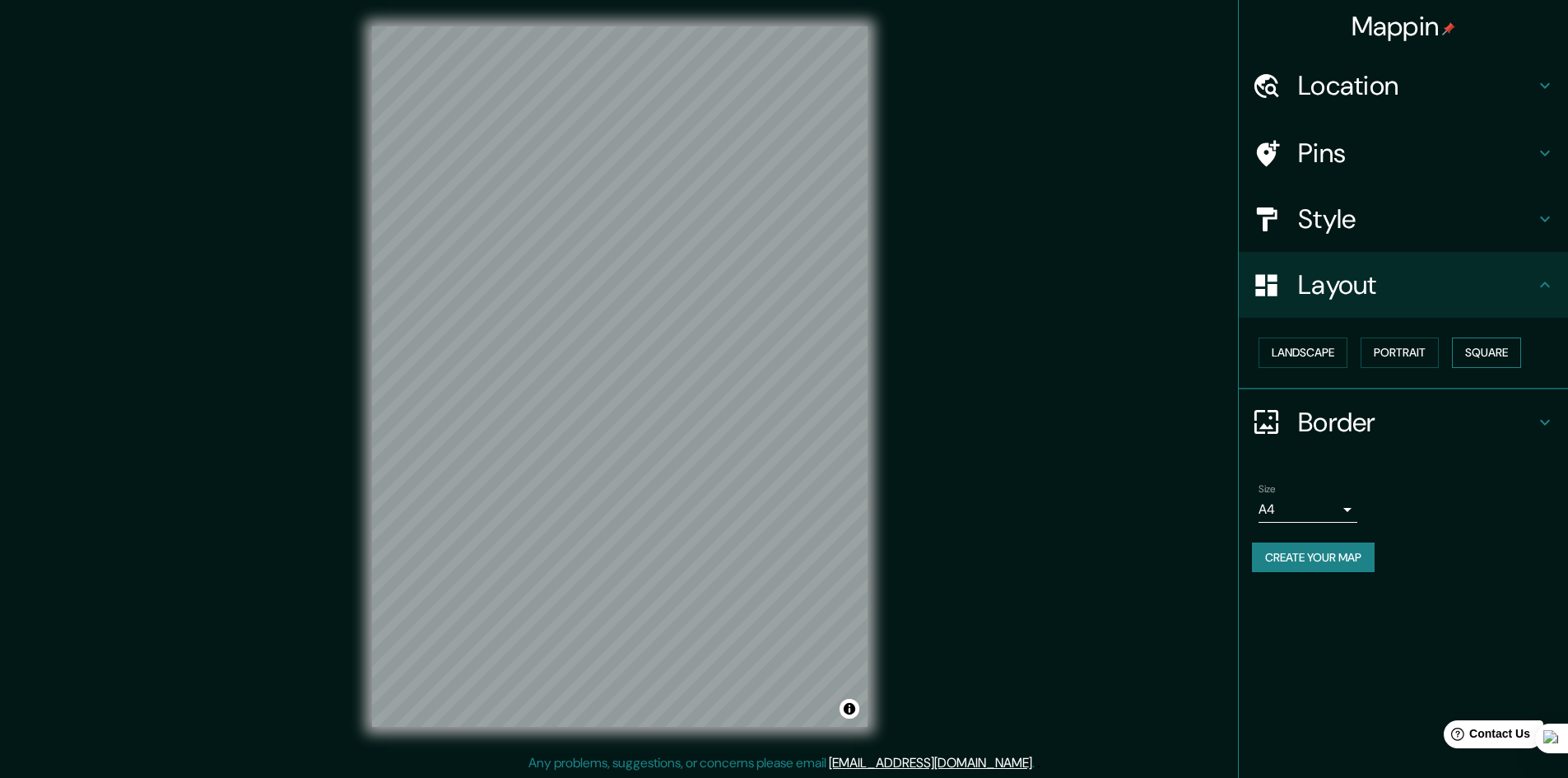
click at [1495, 354] on button "Square" at bounding box center [1486, 352] width 69 height 31
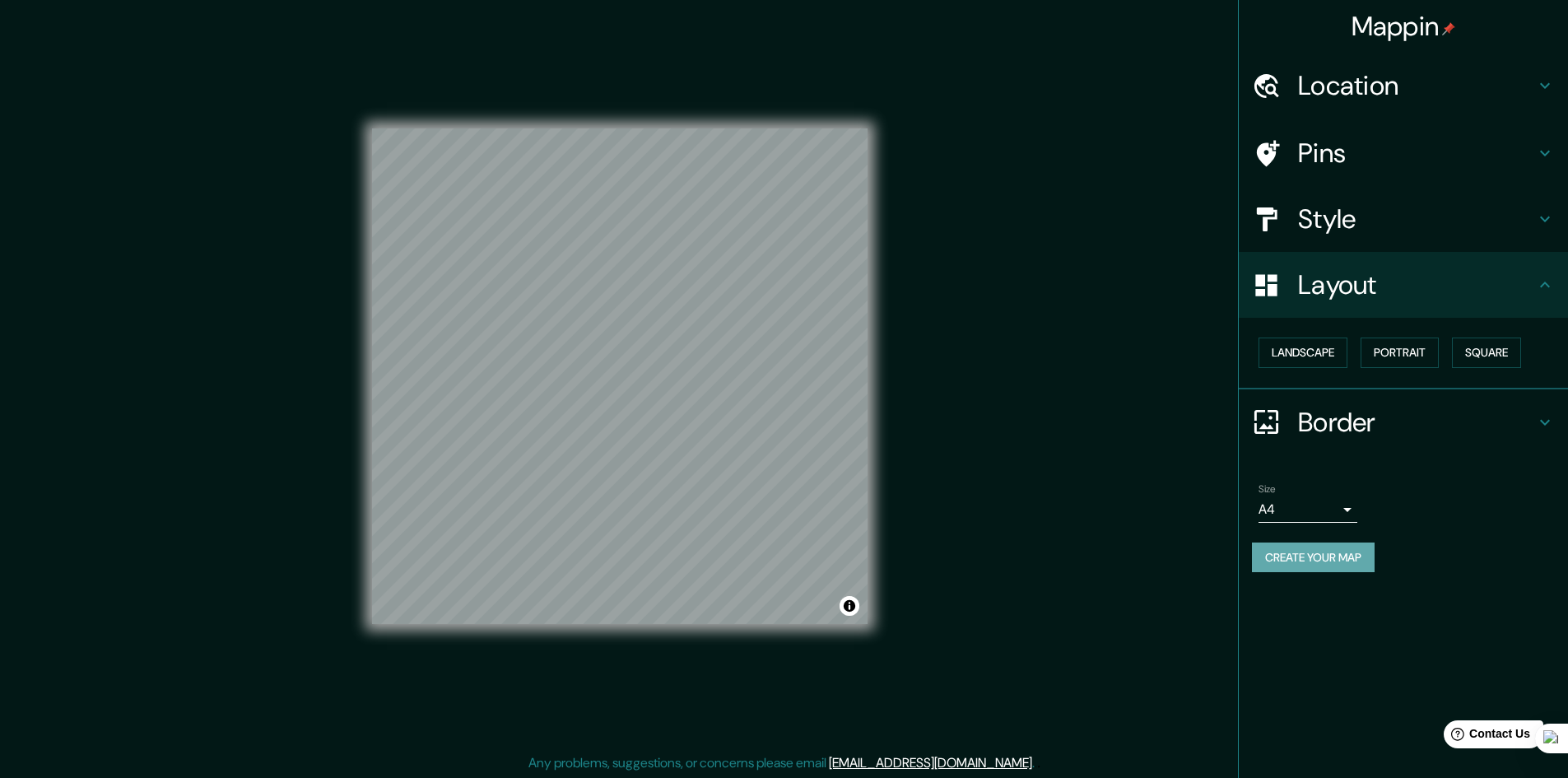
click at [1312, 560] on button "Create your map" at bounding box center [1313, 558] width 122 height 31
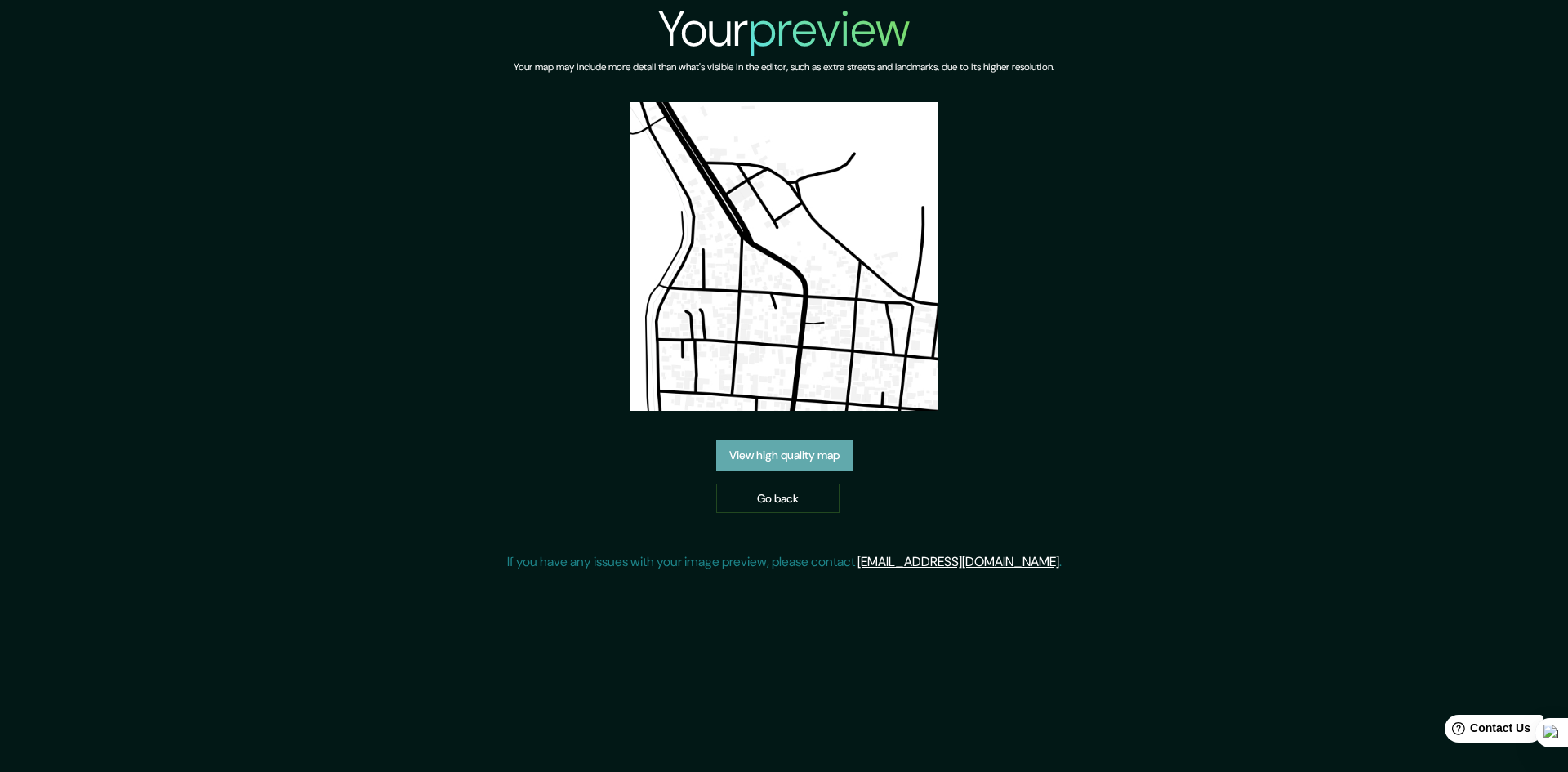
click at [830, 444] on link "View high quality map" at bounding box center [784, 456] width 136 height 30
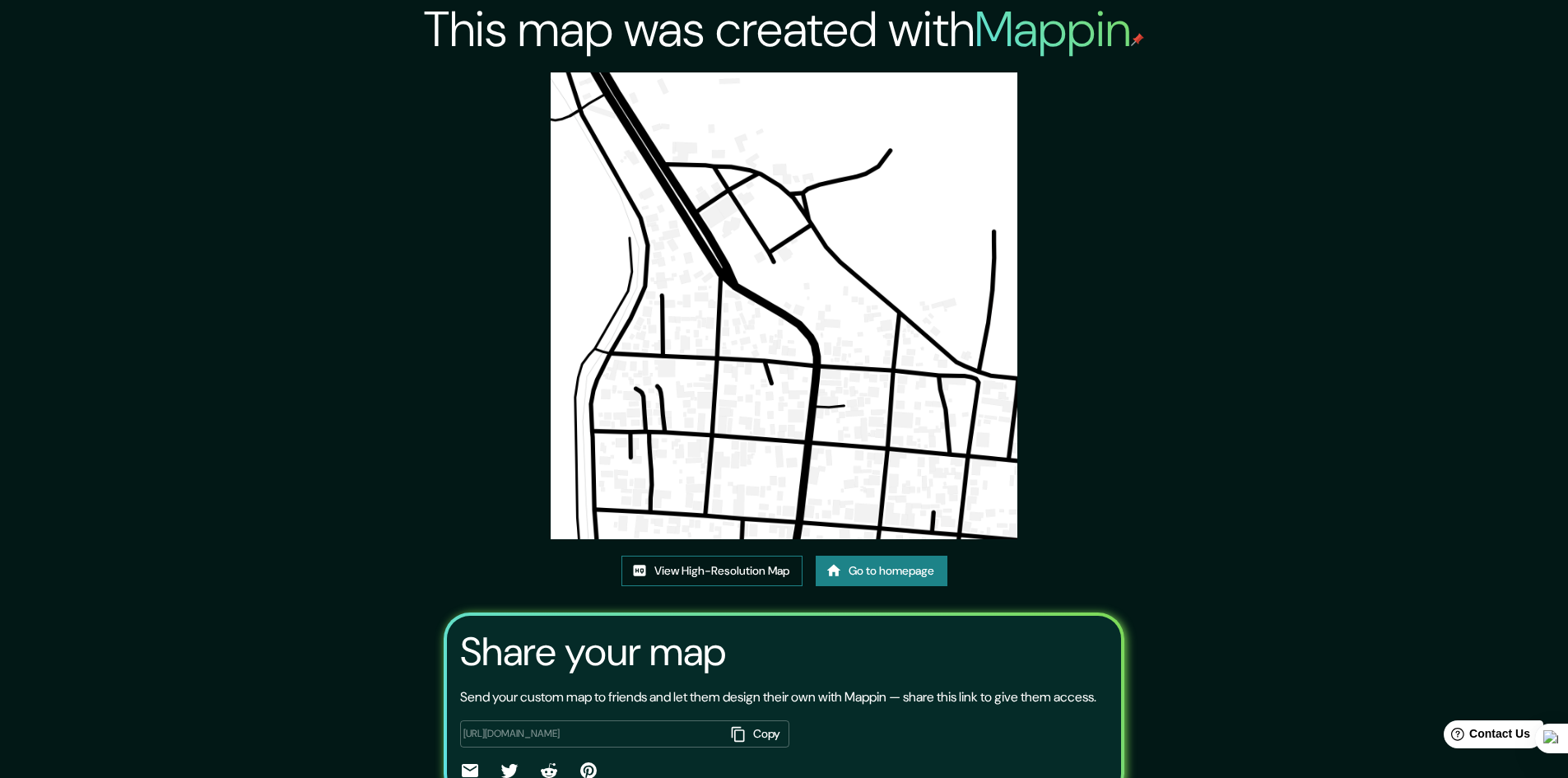
click at [744, 572] on link "View High-Resolution Map" at bounding box center [712, 571] width 182 height 31
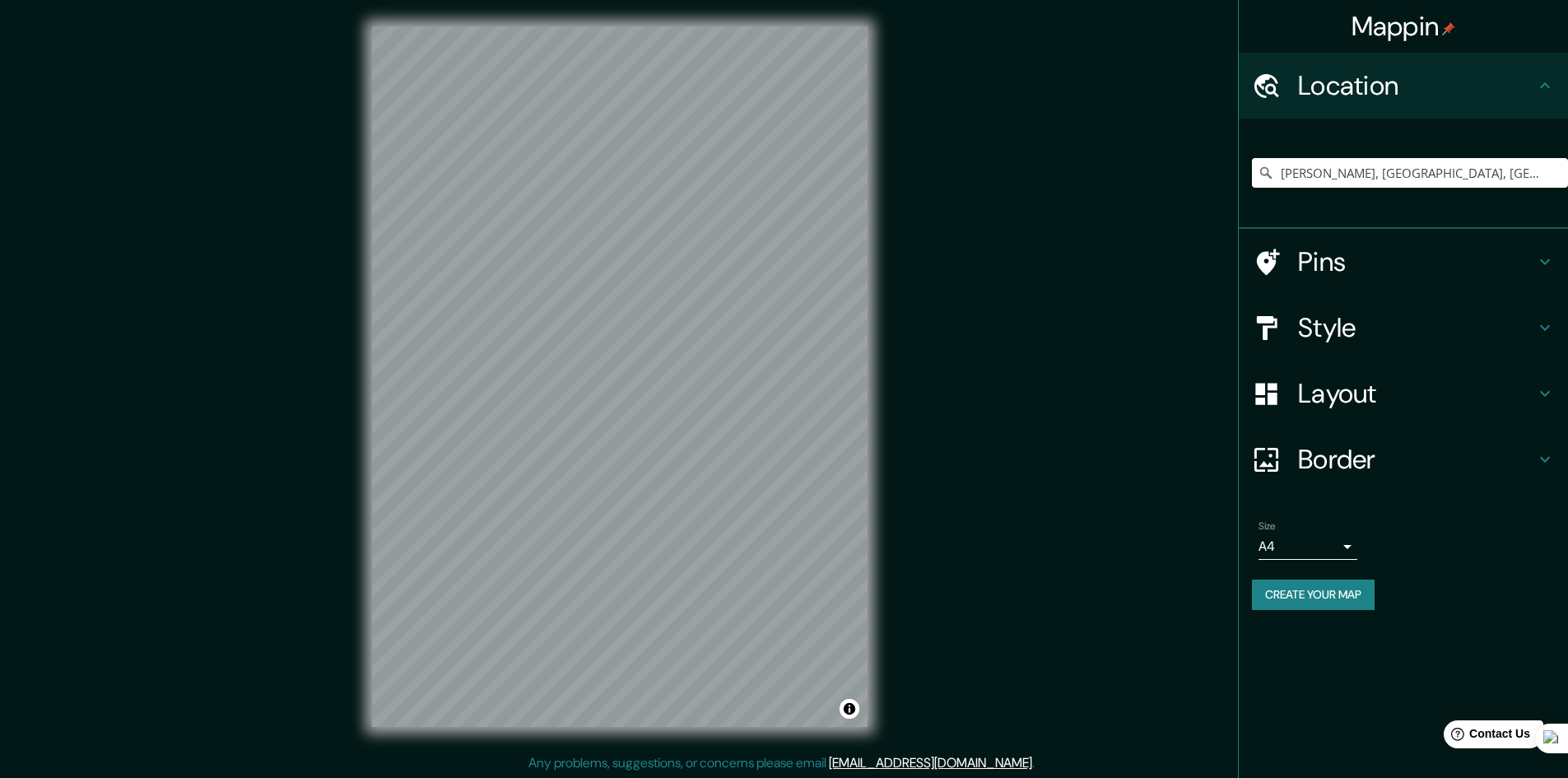
click at [1495, 166] on input "[PERSON_NAME], [GEOGRAPHIC_DATA], [GEOGRAPHIC_DATA]" at bounding box center [1410, 173] width 316 height 30
click at [1495, 166] on input "Asunción Ixtaltepec, Estado de Oaxaca, México" at bounding box center [1410, 173] width 316 height 30
type input "Asunción Ixtaltepec, Estado de Oaxaca, México"
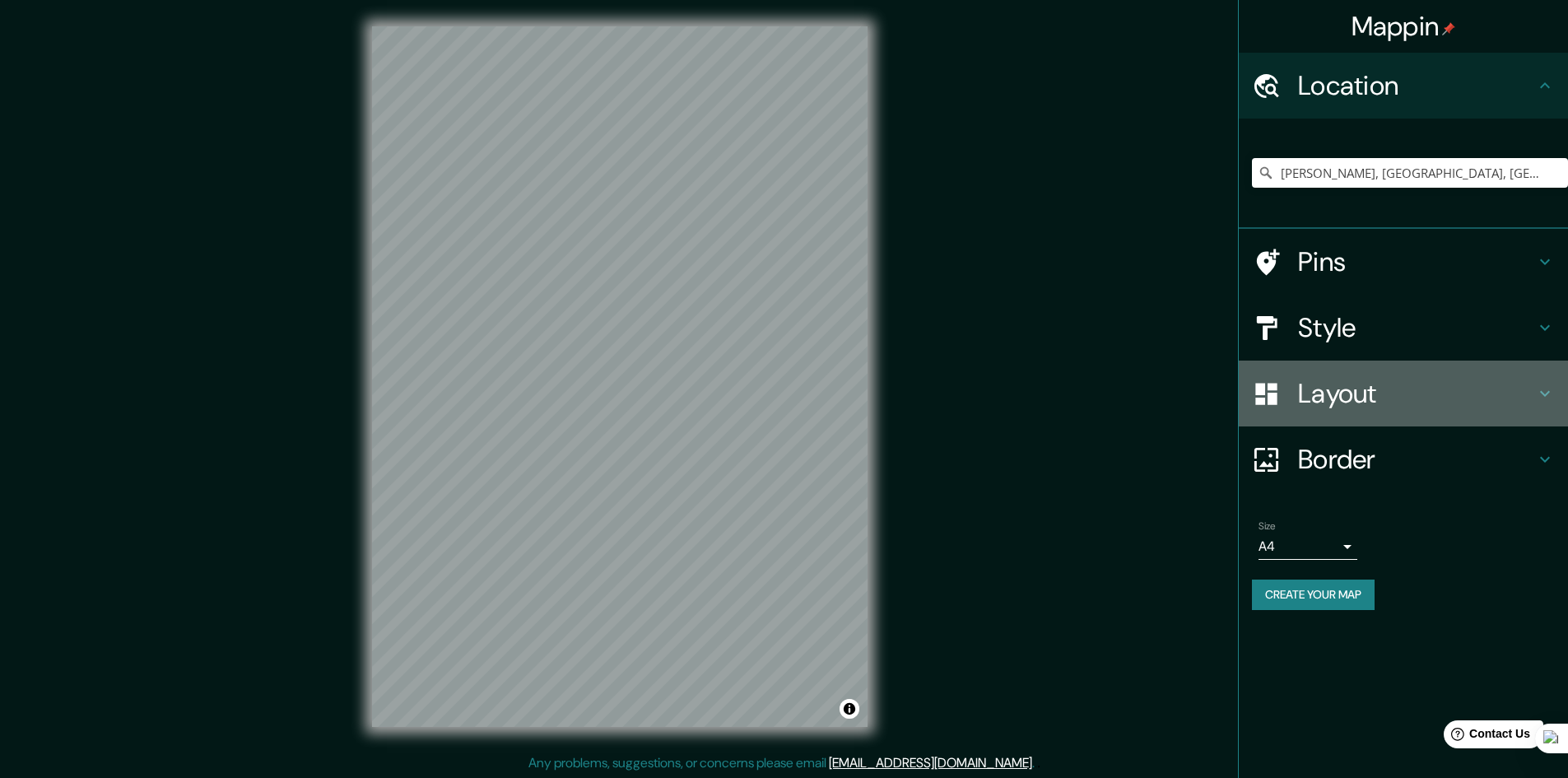
click at [1353, 390] on h4 "Layout" at bounding box center [1416, 393] width 237 height 33
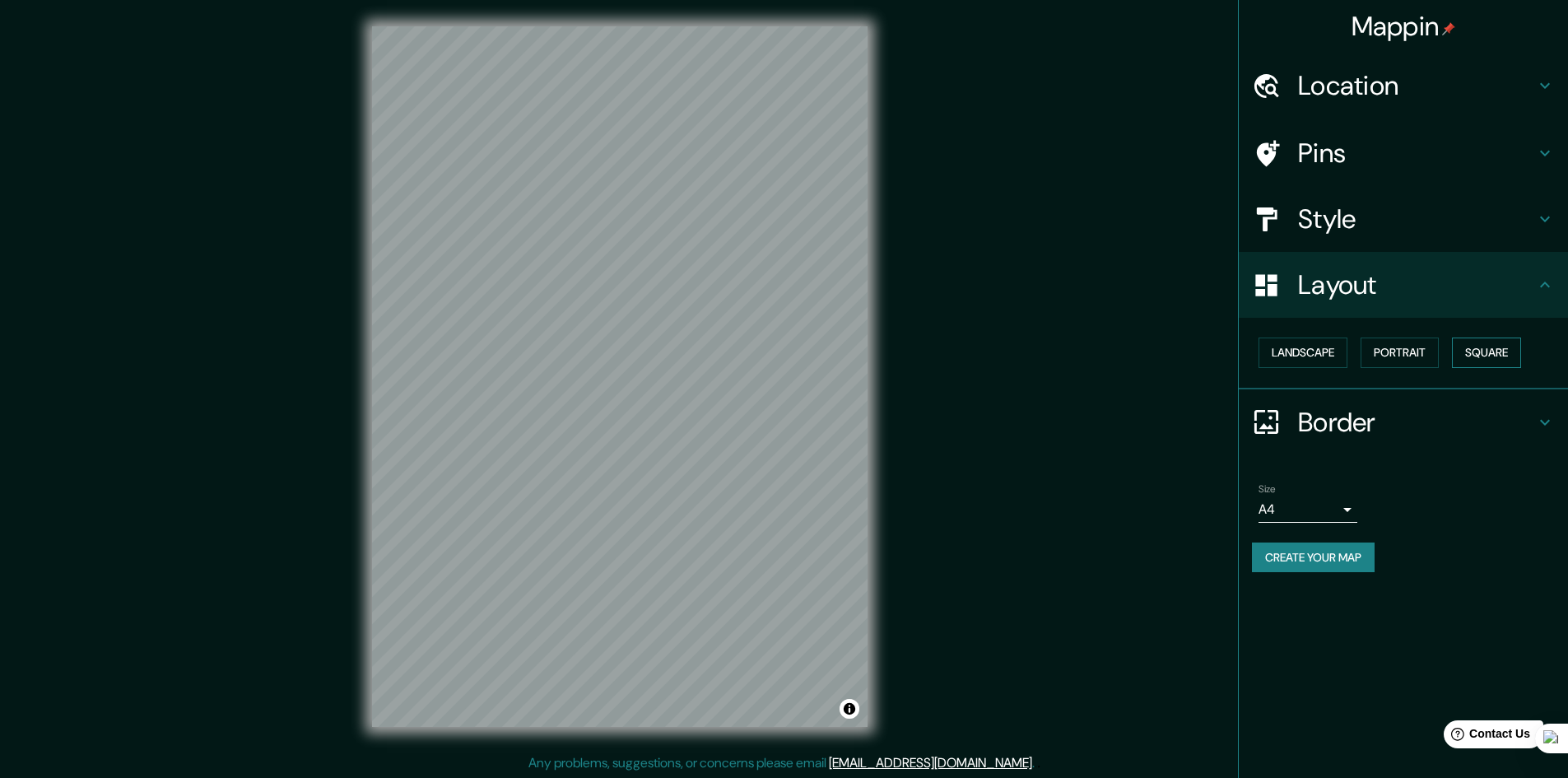
click at [1492, 355] on button "Square" at bounding box center [1486, 352] width 69 height 31
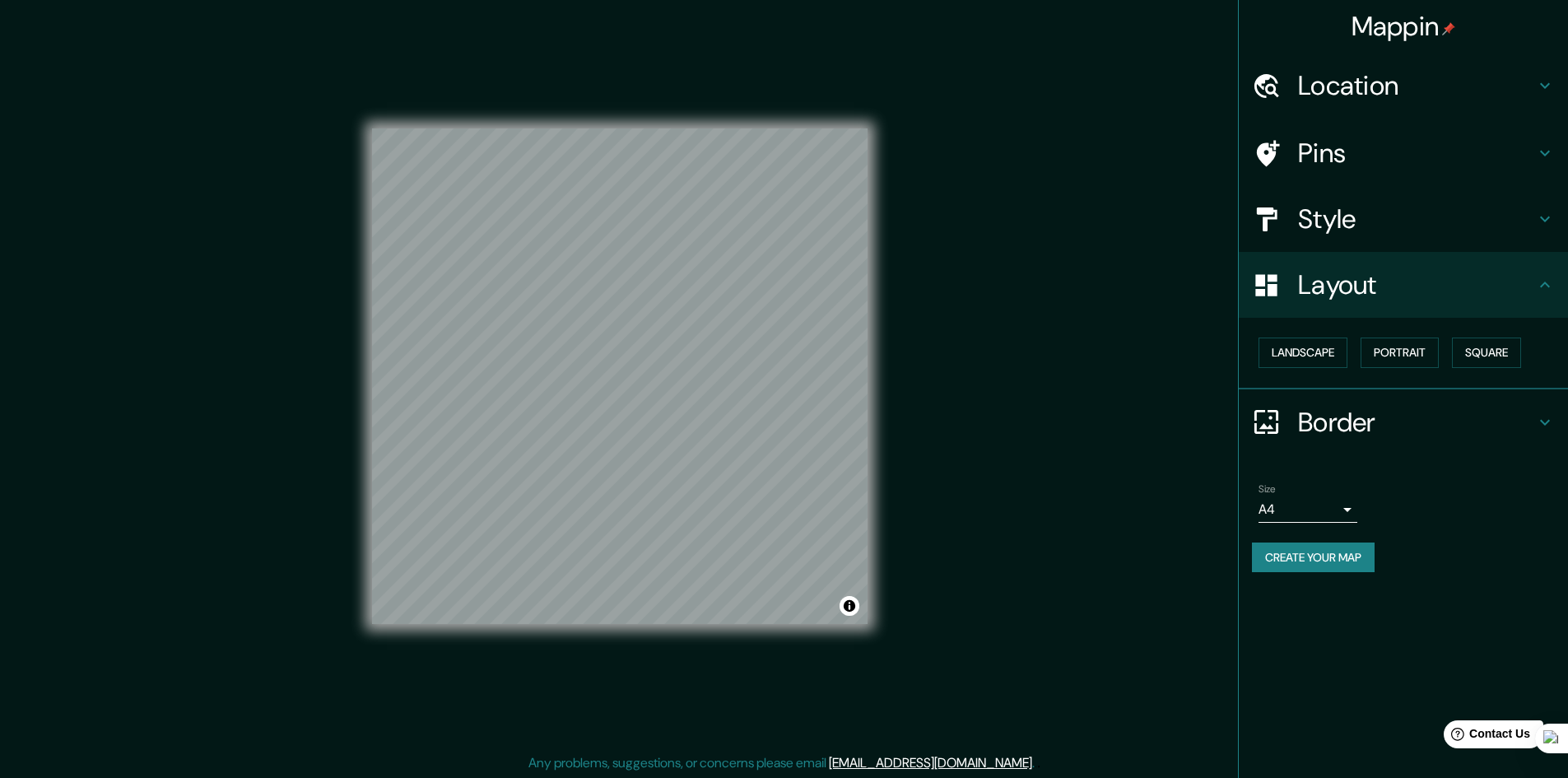
click at [1328, 551] on button "Create your map" at bounding box center [1313, 558] width 122 height 31
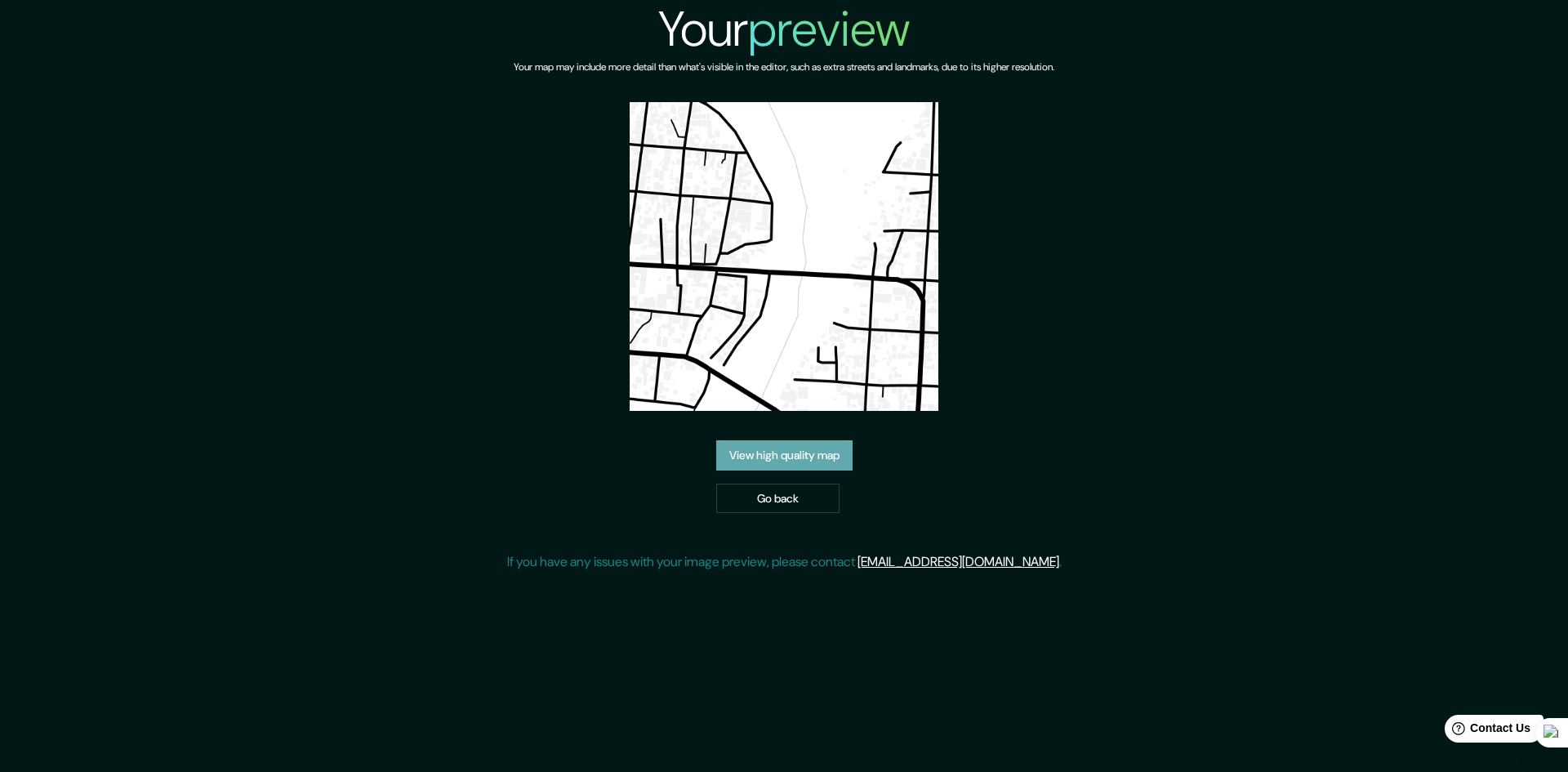
click at [798, 452] on link "View high quality map" at bounding box center [784, 456] width 136 height 30
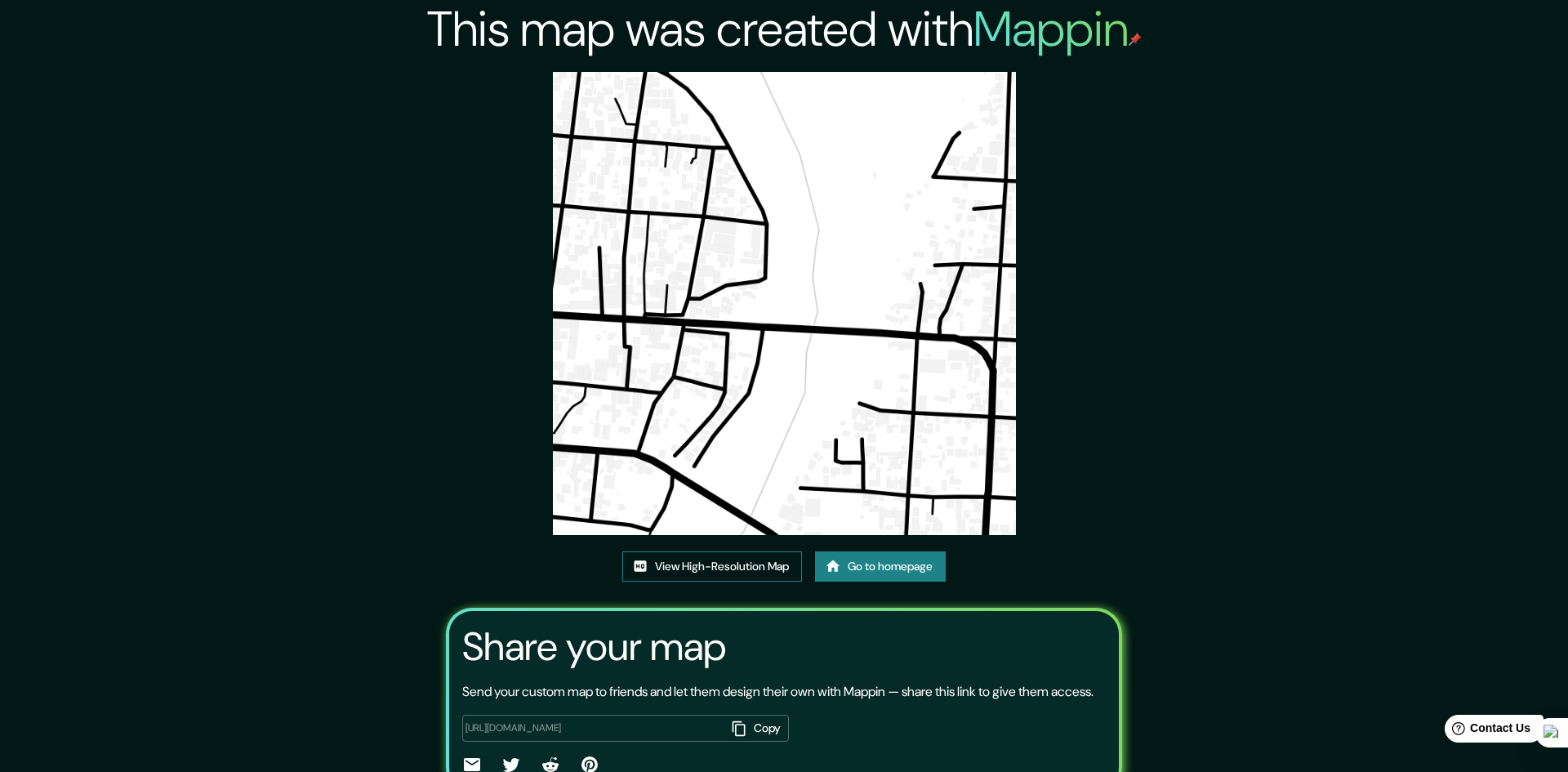
click at [681, 552] on link "View High-Resolution Map" at bounding box center [713, 566] width 180 height 30
